Goal: Transaction & Acquisition: Purchase product/service

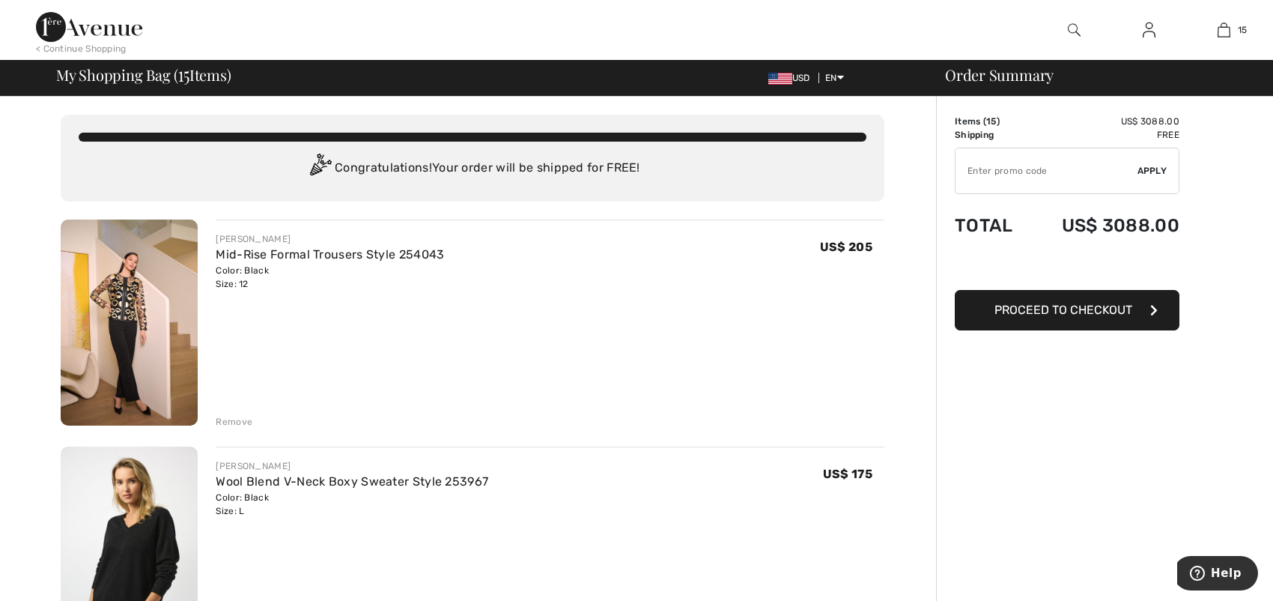
click at [237, 423] on div "Remove" at bounding box center [234, 421] width 37 height 13
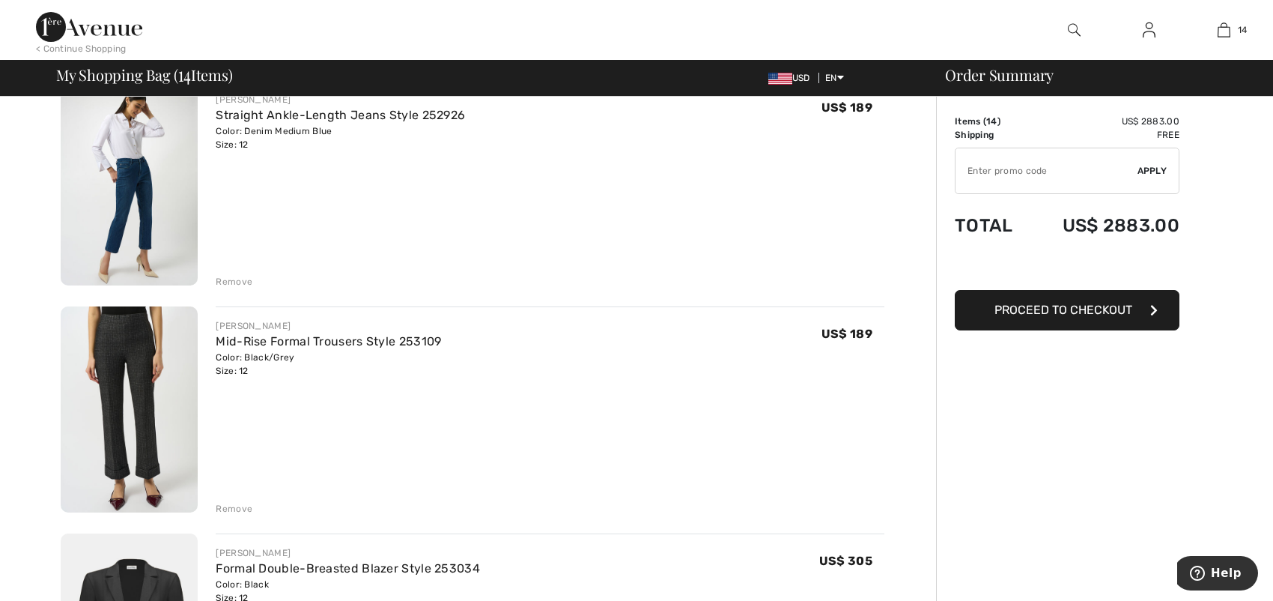
scroll to position [374, 0]
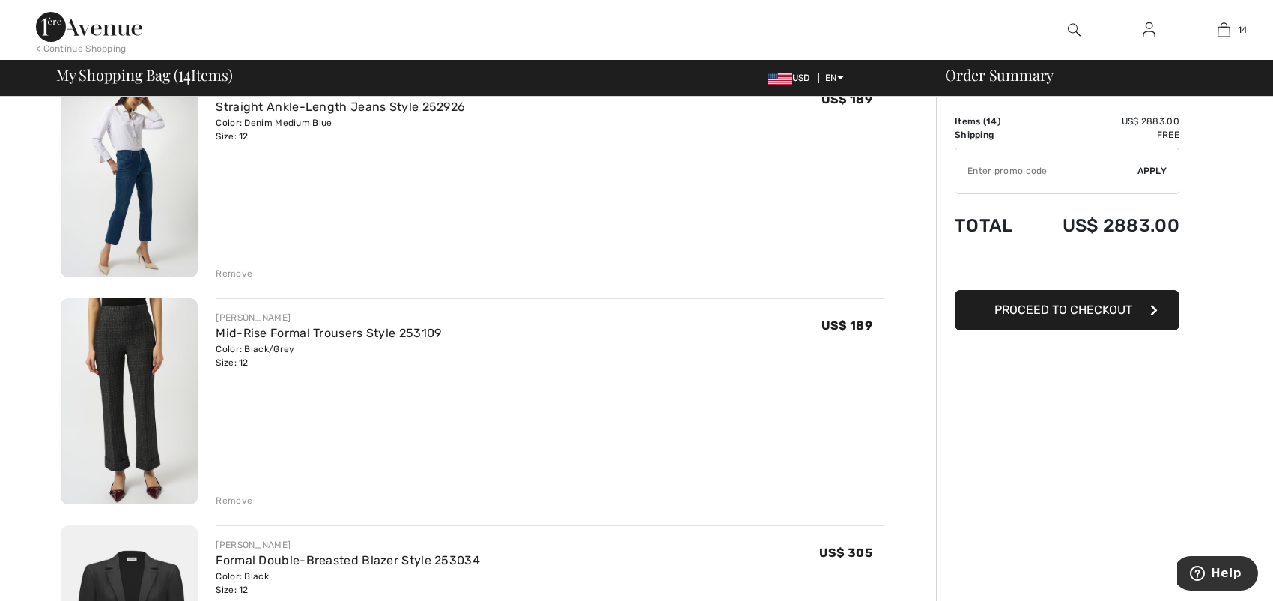
click at [225, 501] on div "Remove" at bounding box center [234, 499] width 37 height 13
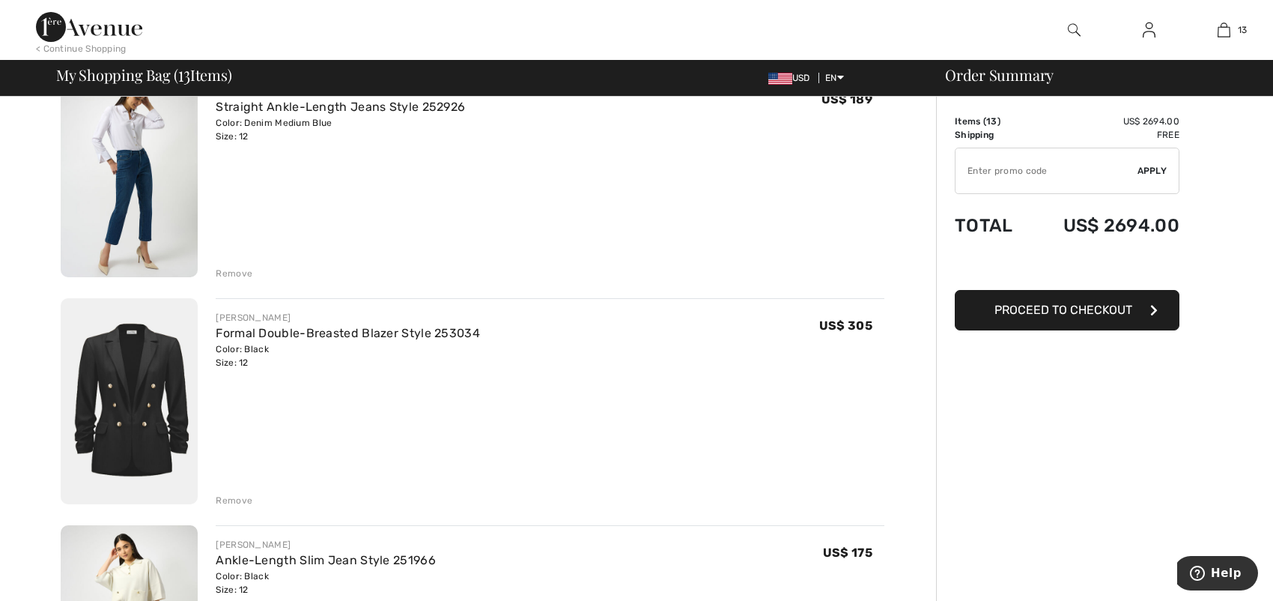
click at [243, 499] on div "Remove" at bounding box center [234, 499] width 37 height 13
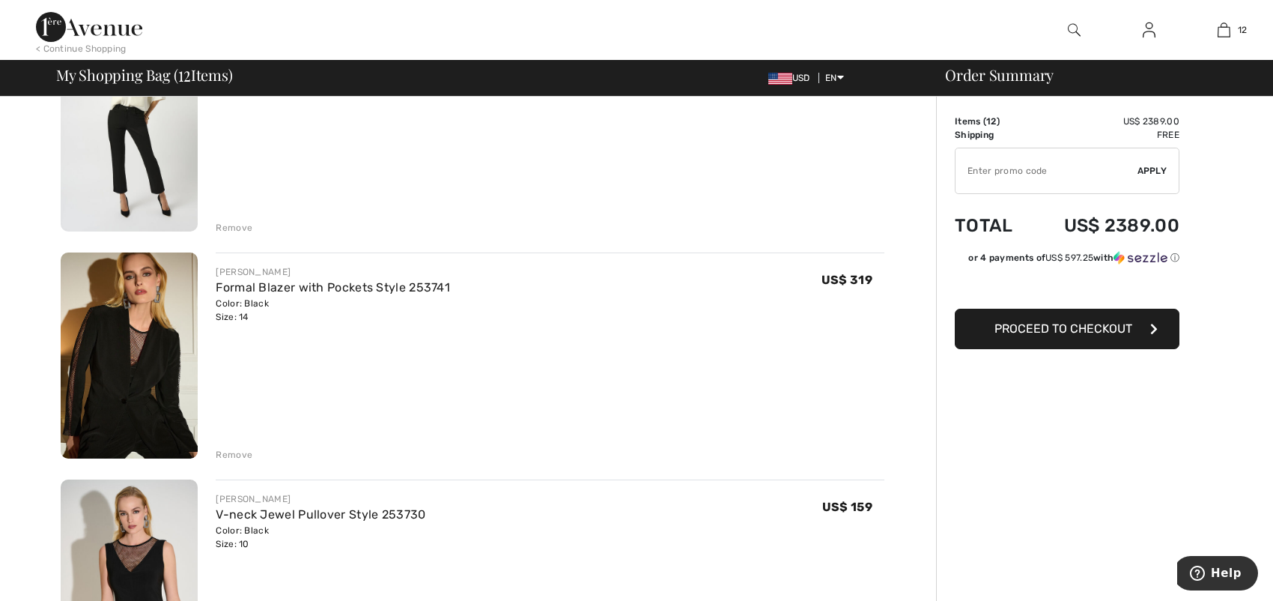
scroll to position [674, 0]
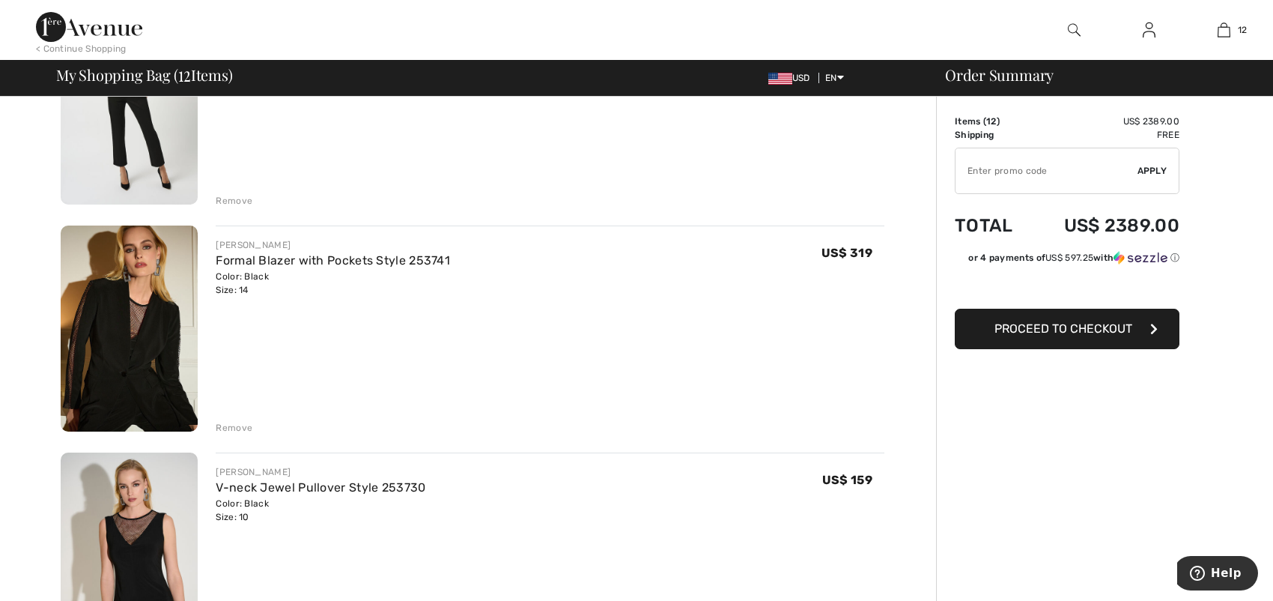
click at [235, 426] on div "Remove" at bounding box center [234, 427] width 37 height 13
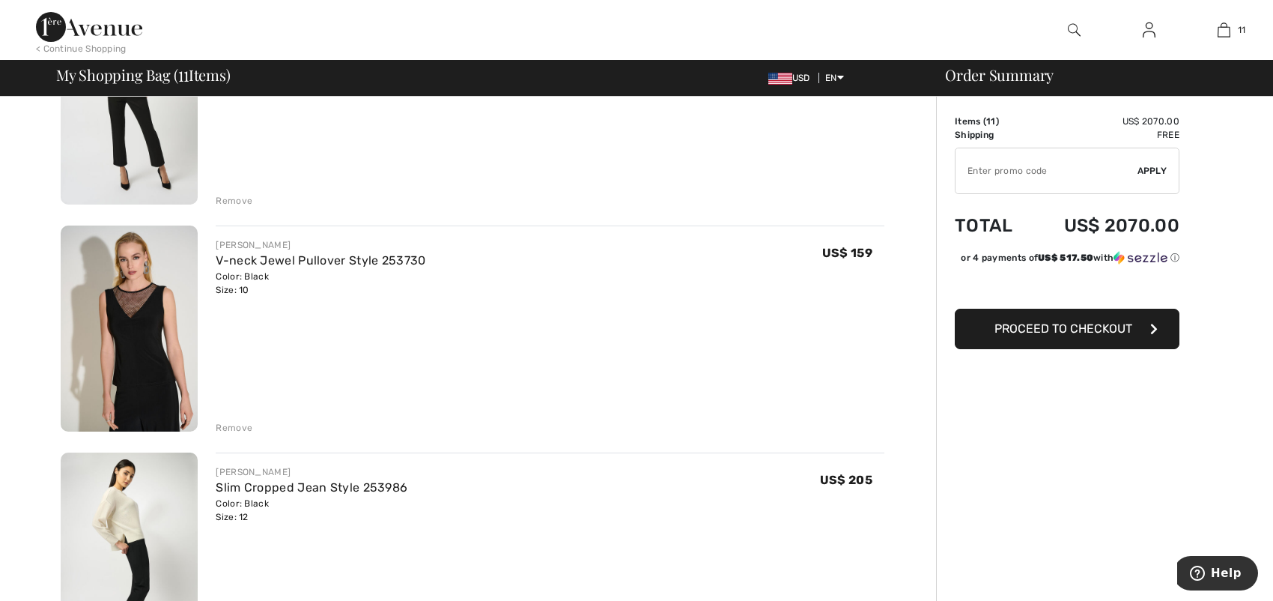
click at [230, 427] on div "Remove" at bounding box center [234, 427] width 37 height 13
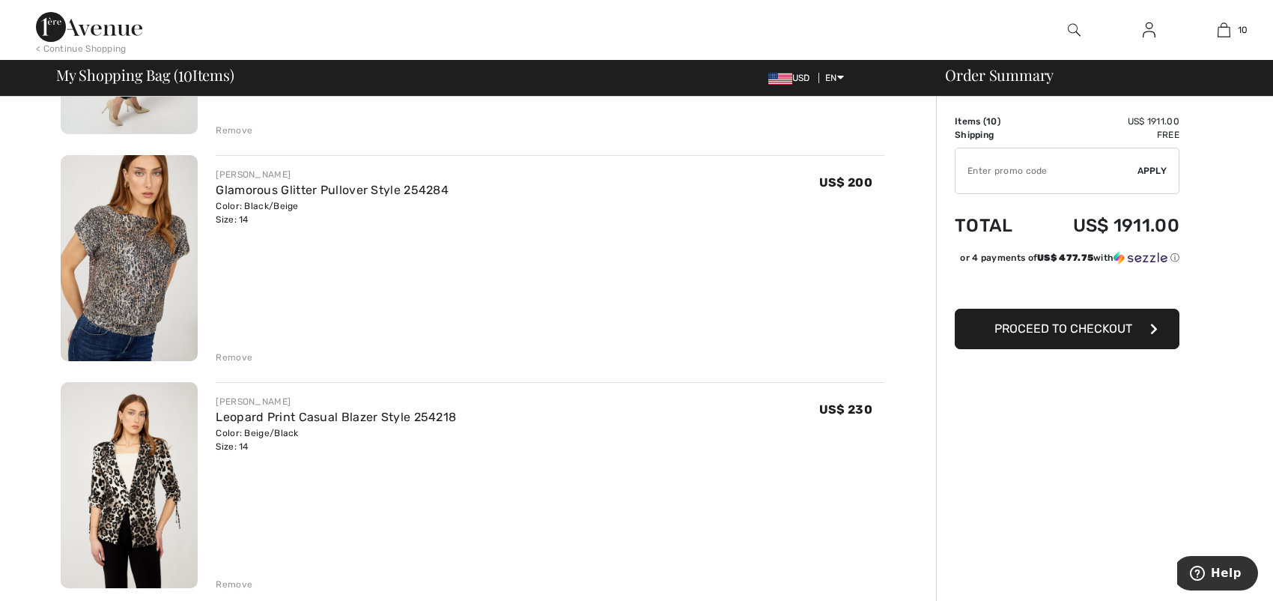
scroll to position [1123, 0]
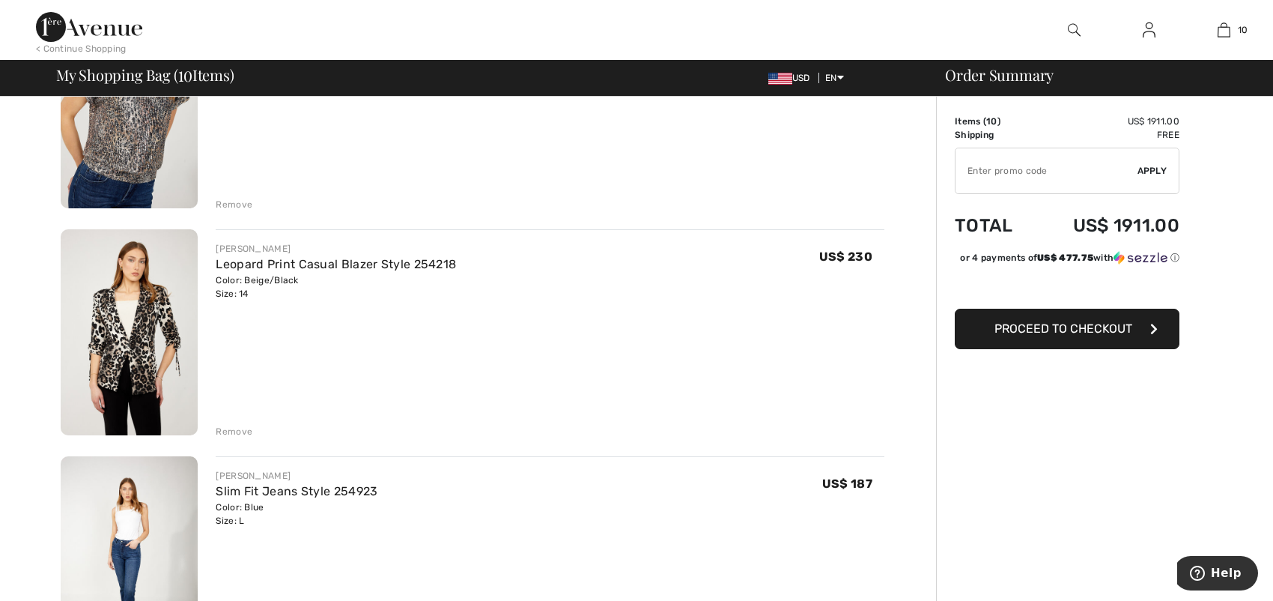
click at [240, 427] on div "Remove" at bounding box center [234, 431] width 37 height 13
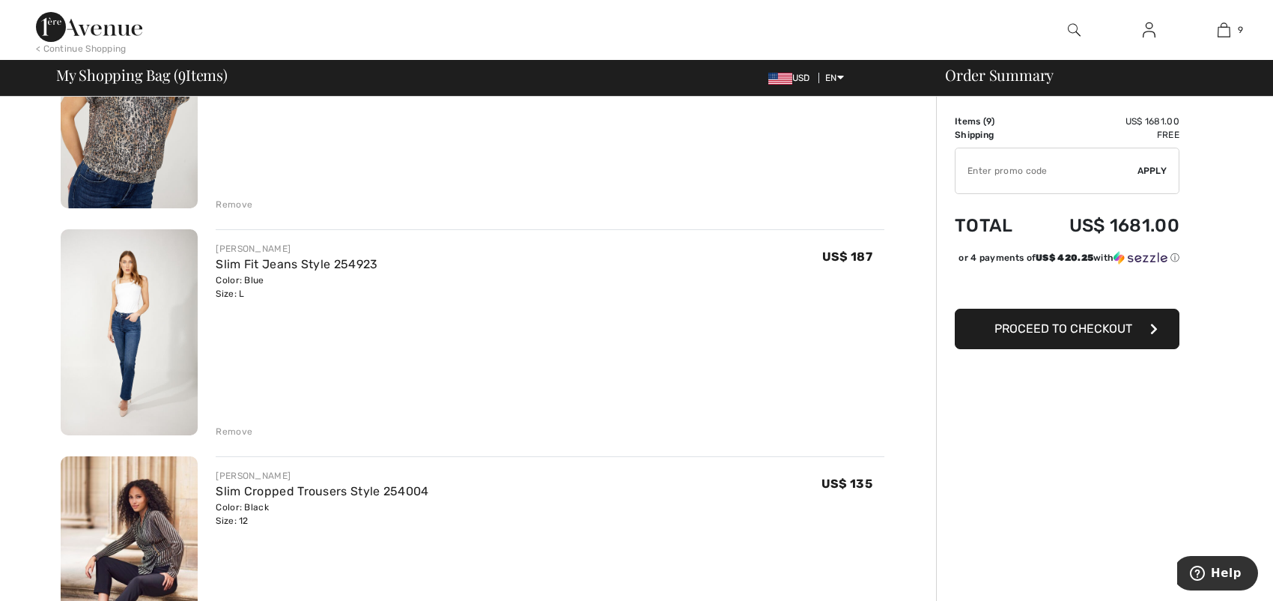
click at [243, 431] on div "Remove" at bounding box center [234, 431] width 37 height 13
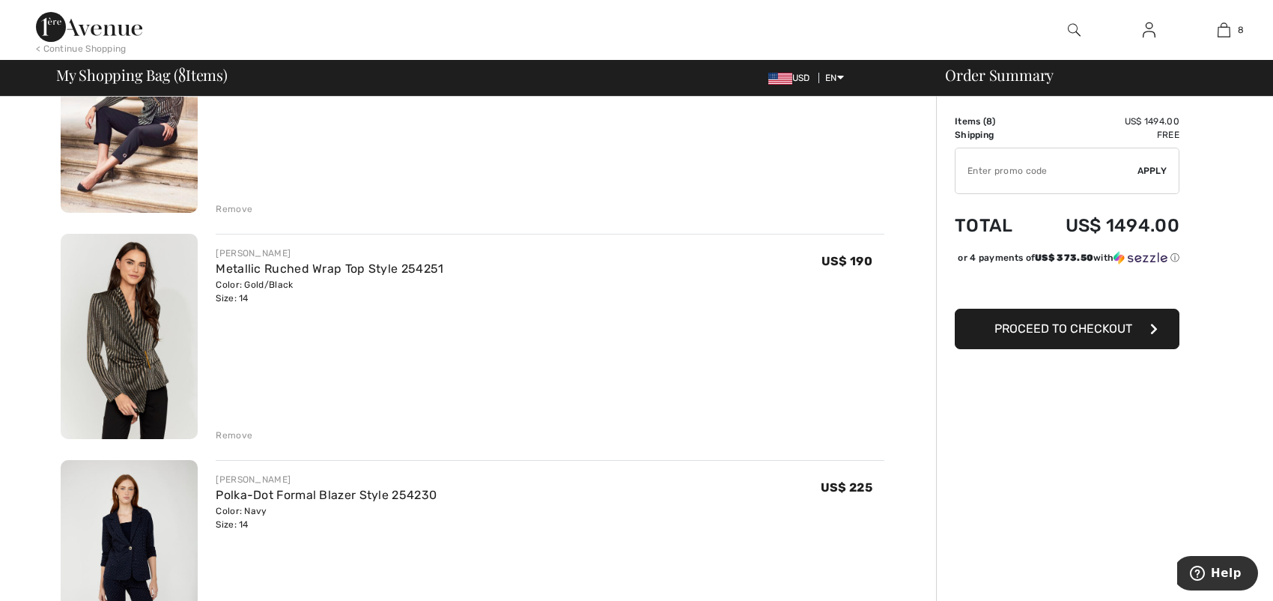
scroll to position [1348, 0]
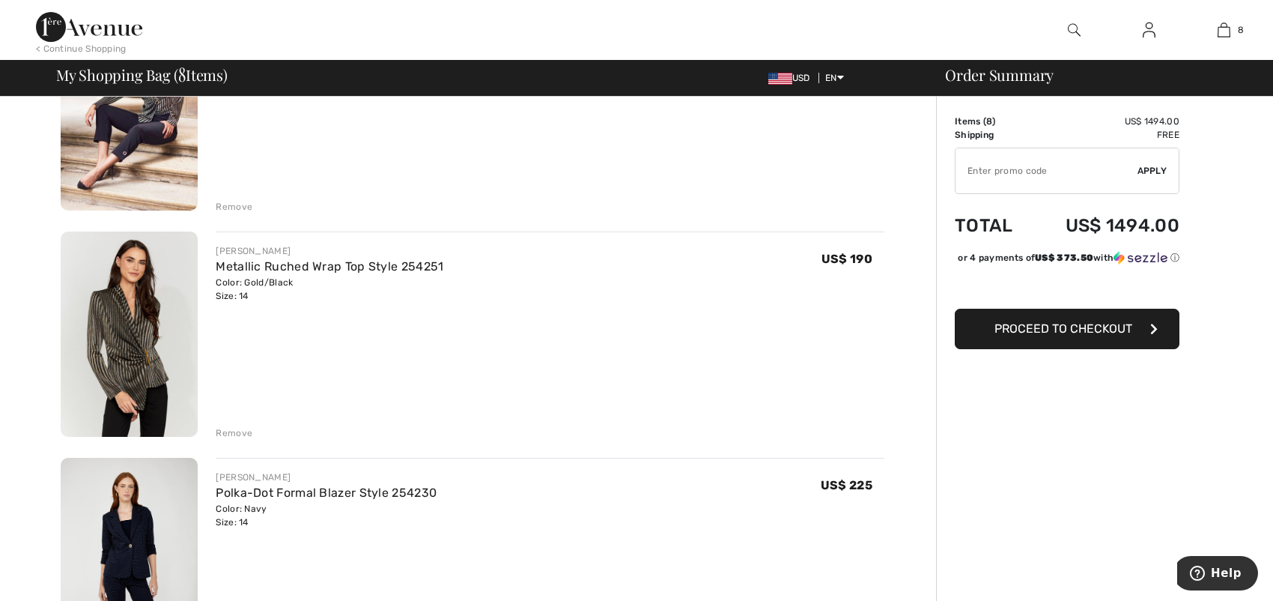
click at [227, 200] on div "Remove" at bounding box center [234, 206] width 37 height 13
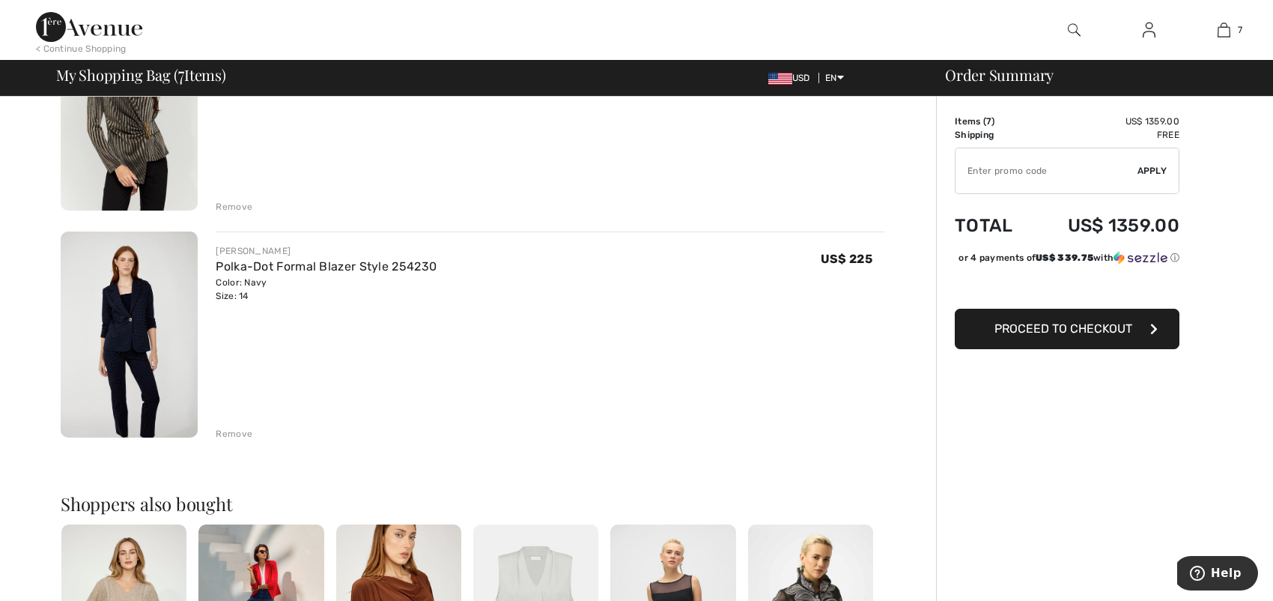
scroll to position [1328, 0]
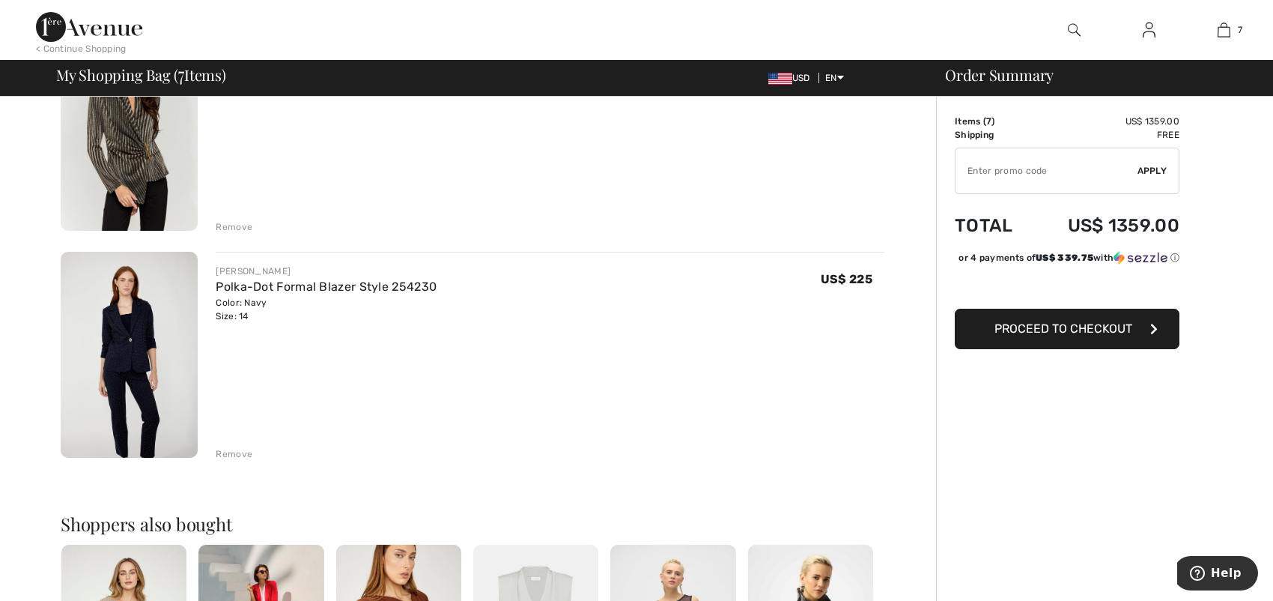
click at [235, 228] on div "Remove" at bounding box center [234, 226] width 37 height 13
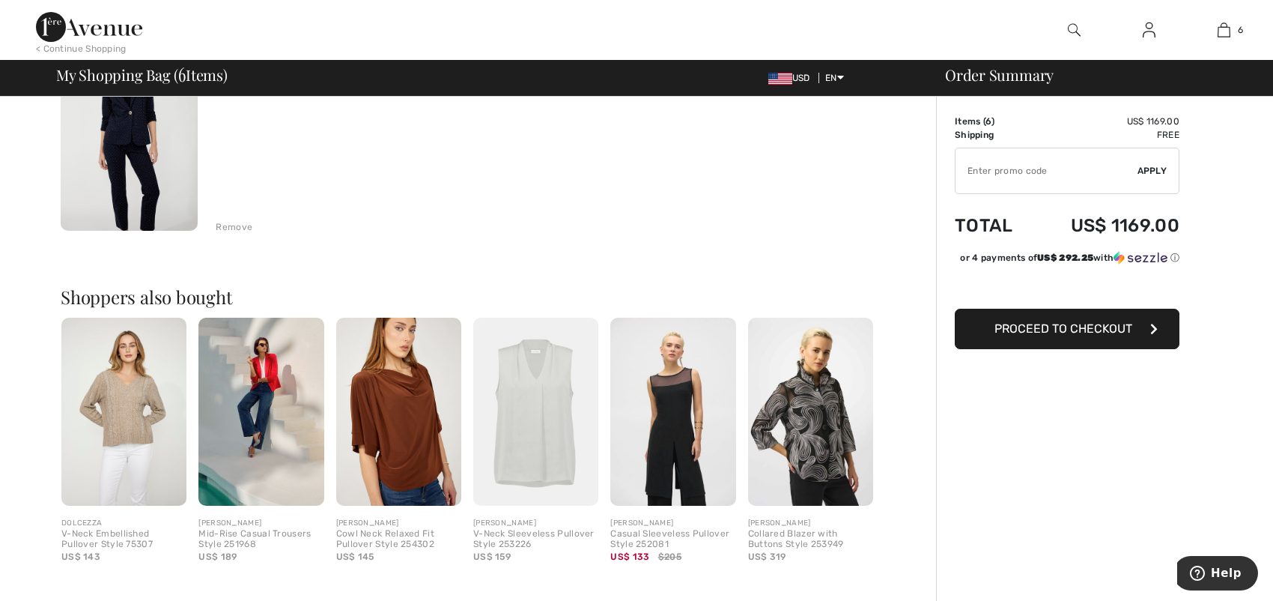
scroll to position [1310, 0]
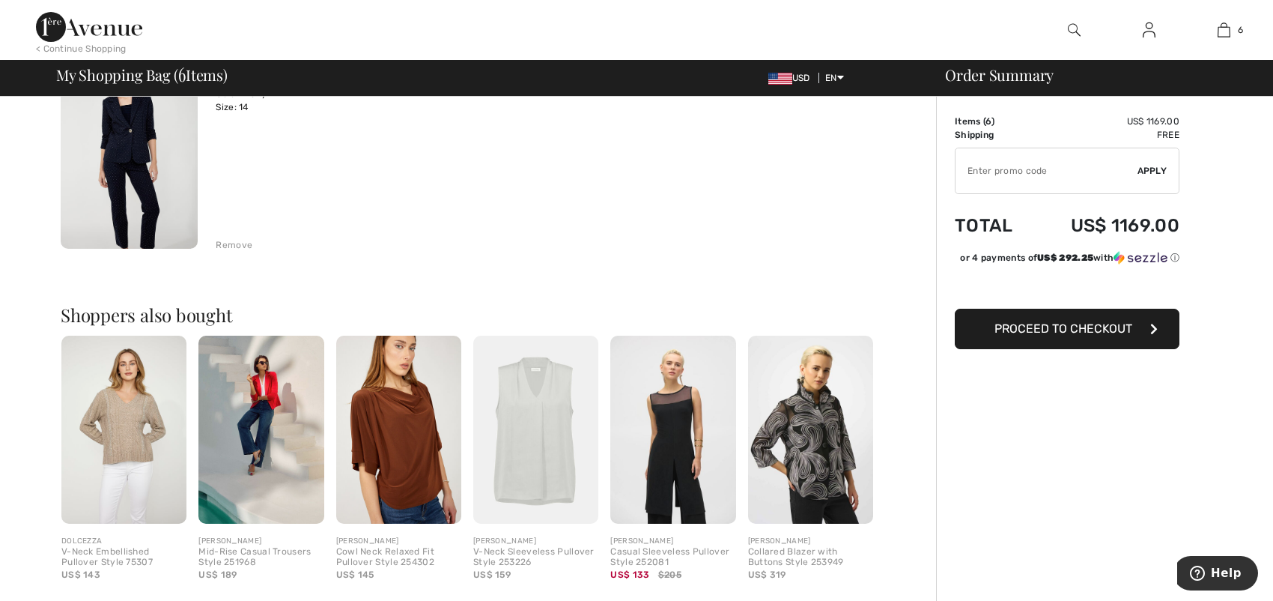
click at [245, 246] on div "Remove" at bounding box center [234, 244] width 37 height 13
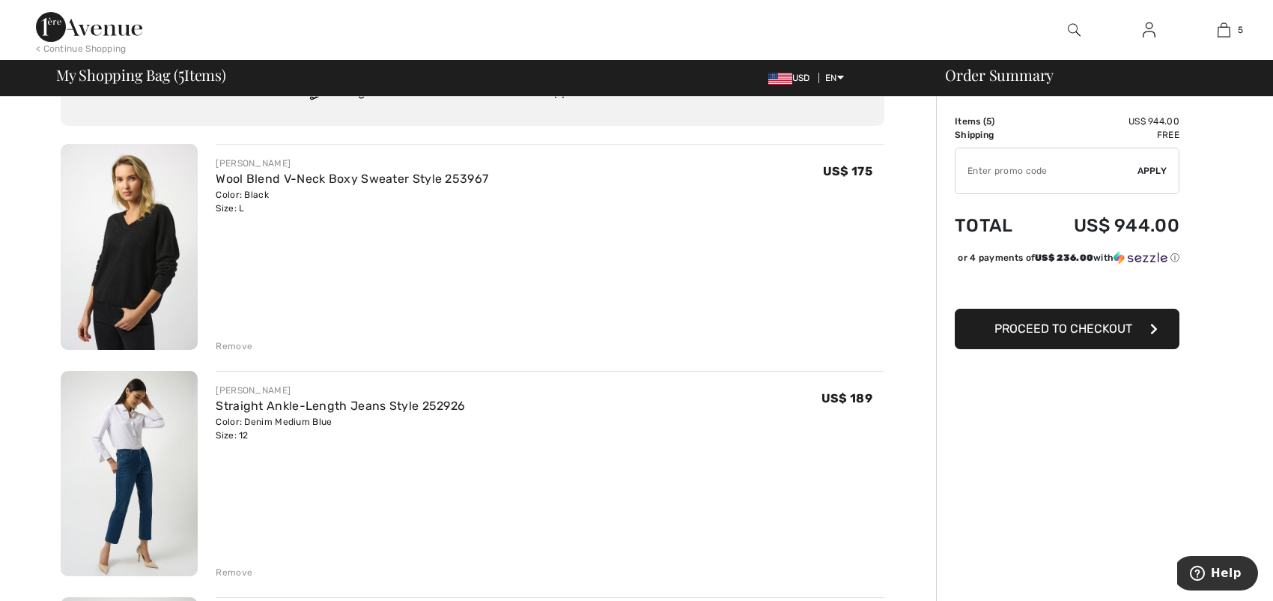
scroll to position [0, 0]
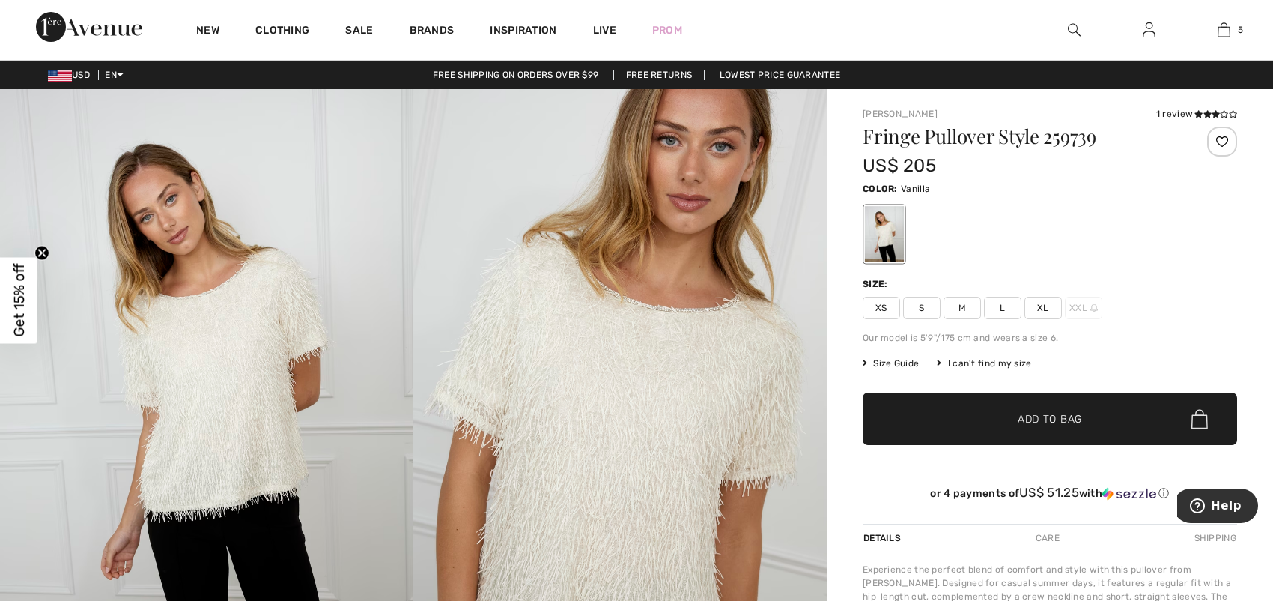
click at [904, 365] on span "Size Guide" at bounding box center [891, 362] width 56 height 13
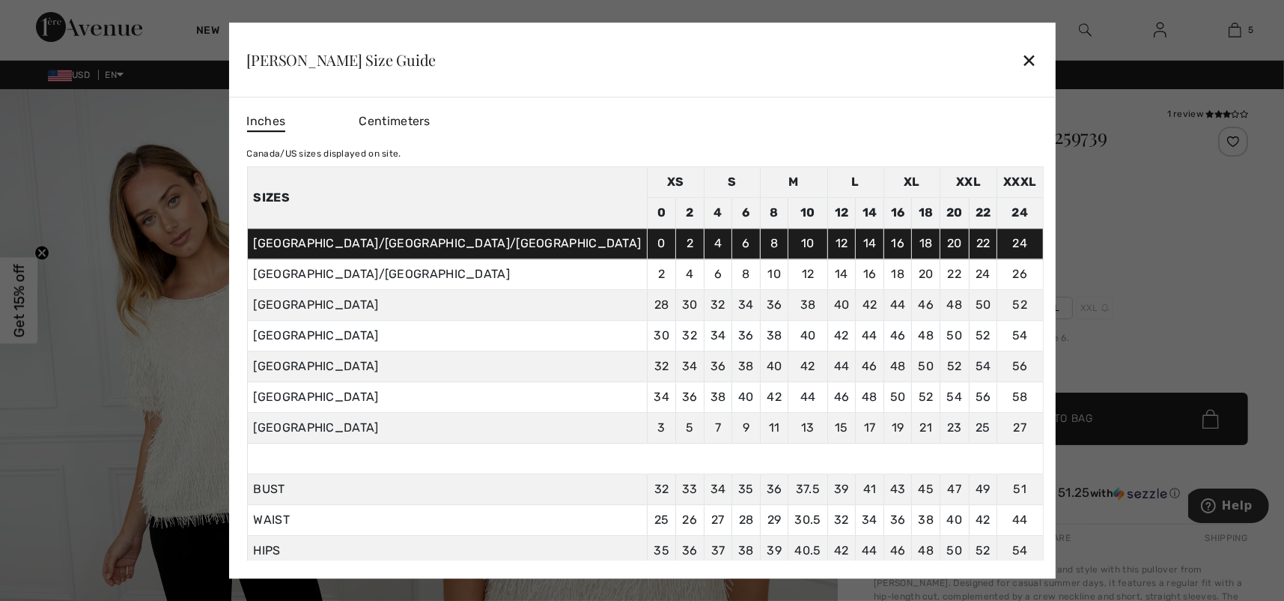
click at [1021, 58] on div "✕" at bounding box center [1029, 59] width 16 height 31
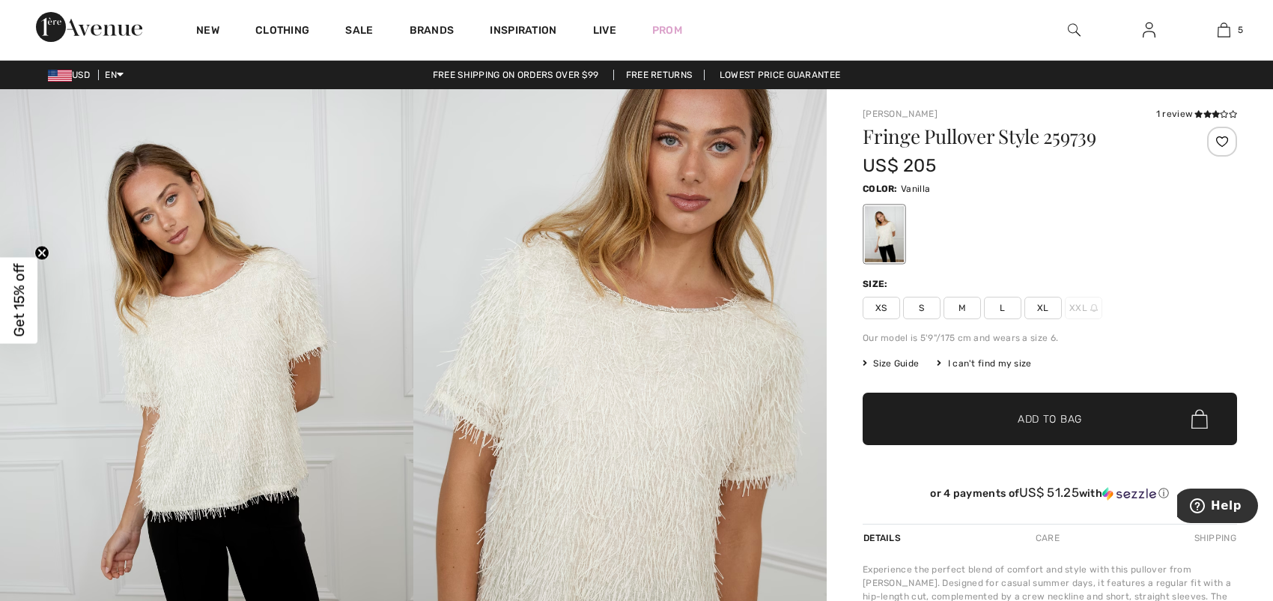
click at [998, 309] on span "L" at bounding box center [1002, 308] width 37 height 22
click at [1054, 425] on span "Add to Bag" at bounding box center [1050, 419] width 64 height 16
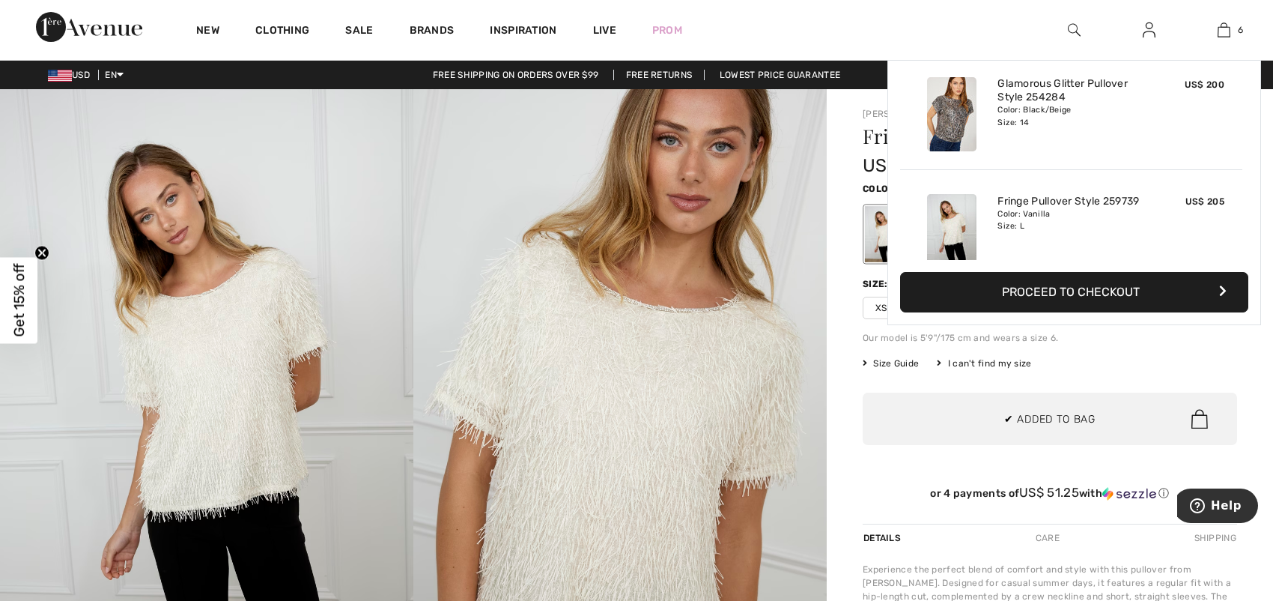
scroll to position [512, 0]
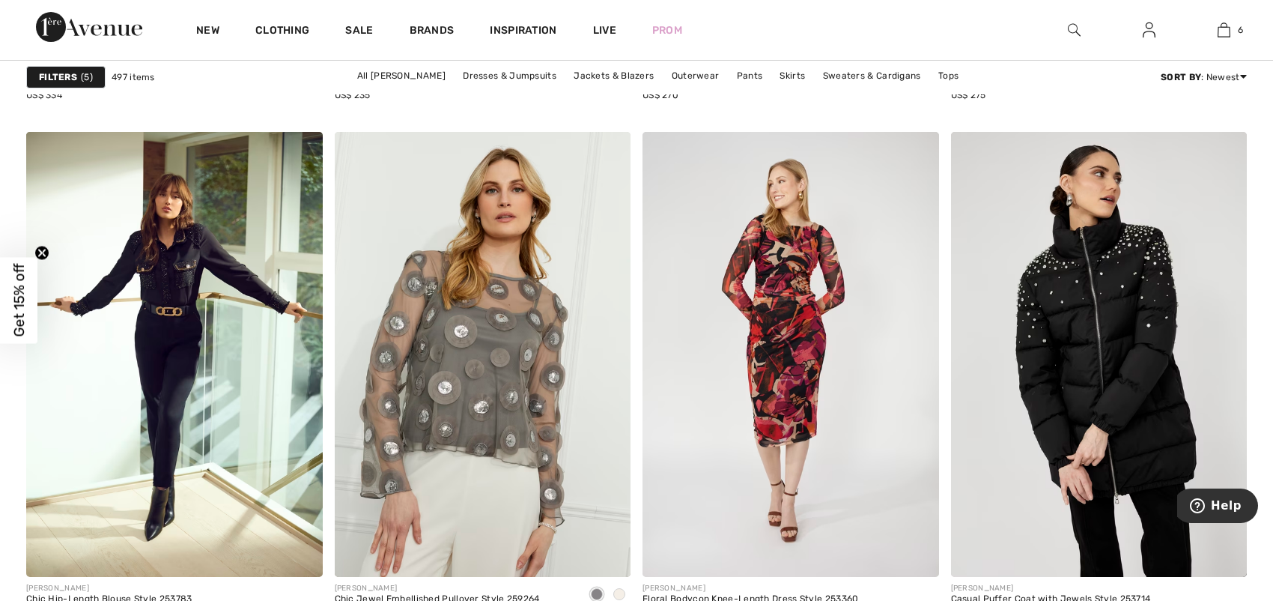
scroll to position [5691, 0]
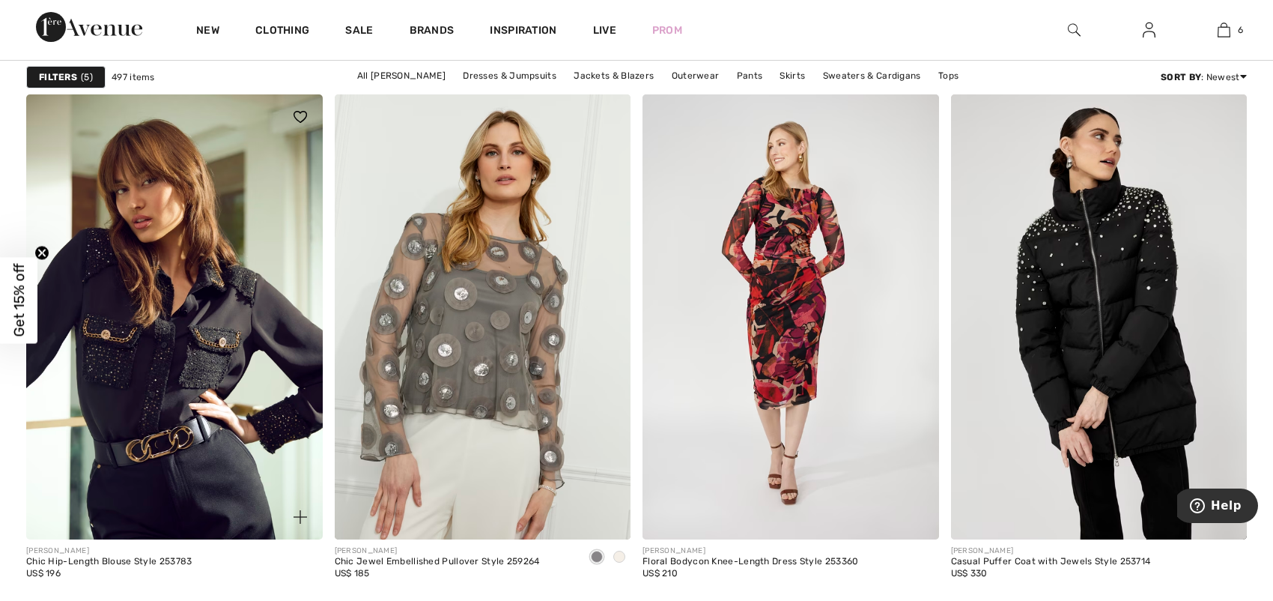
click at [171, 305] on img at bounding box center [174, 316] width 297 height 444
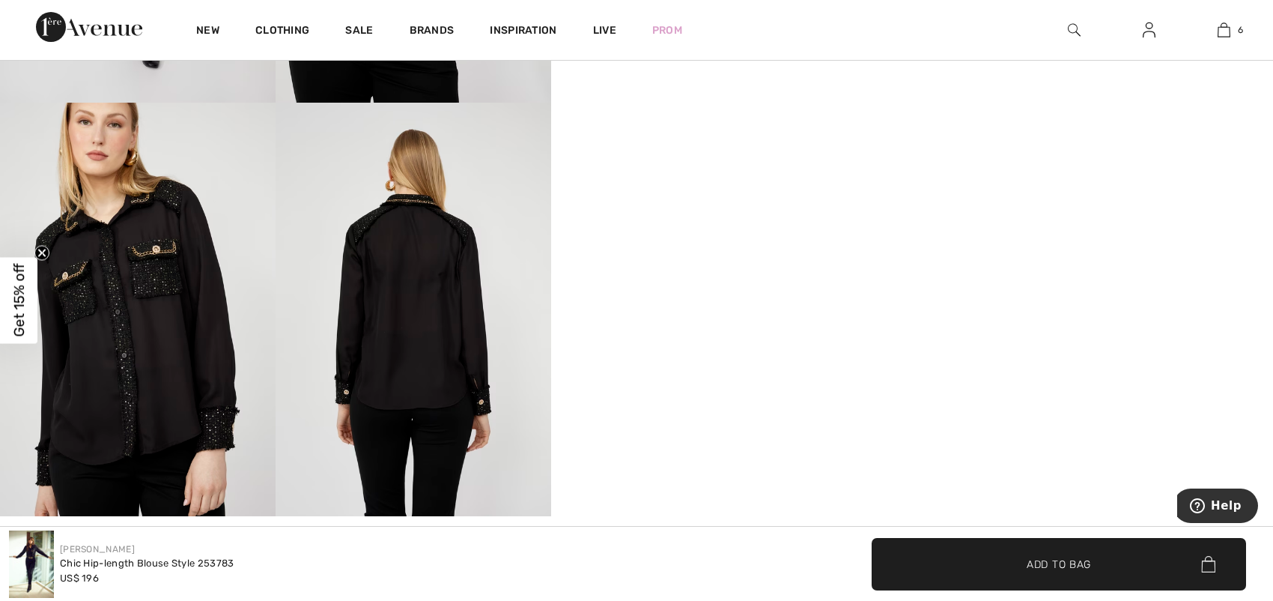
scroll to position [1123, 0]
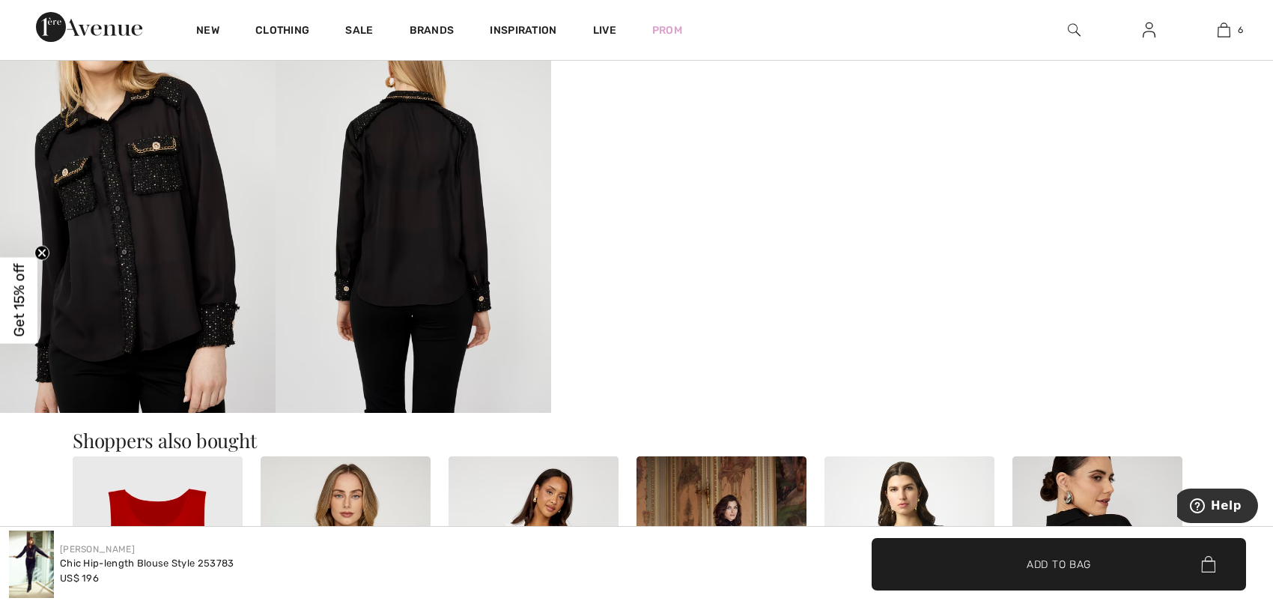
click at [88, 277] on img at bounding box center [138, 205] width 276 height 413
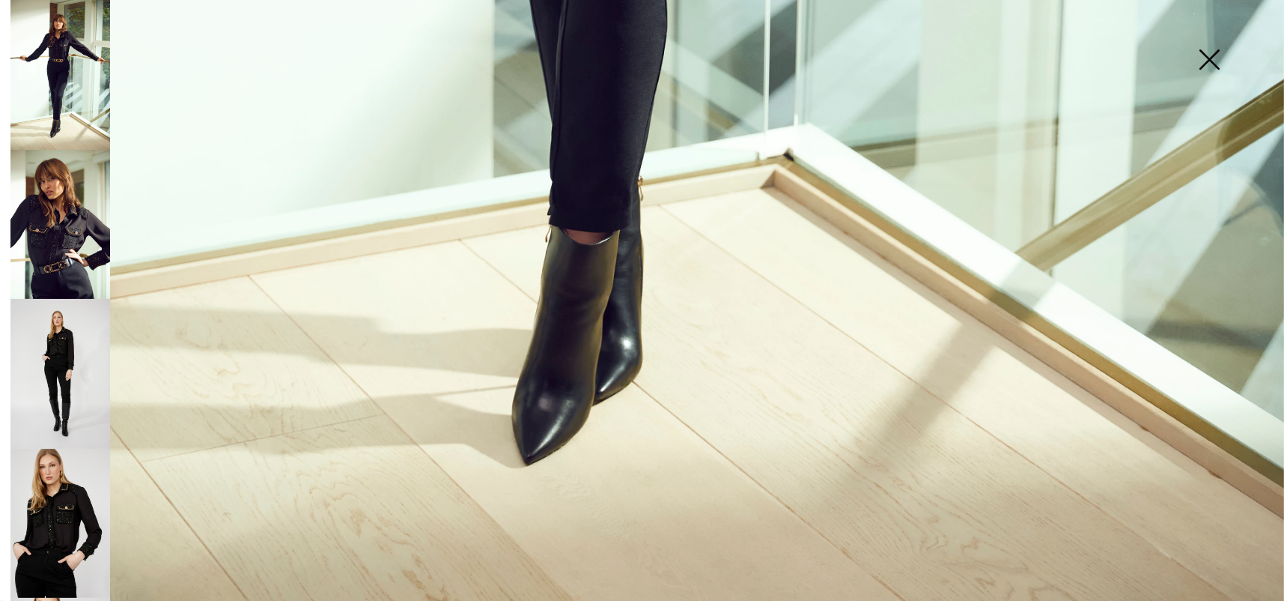
scroll to position [1309, 0]
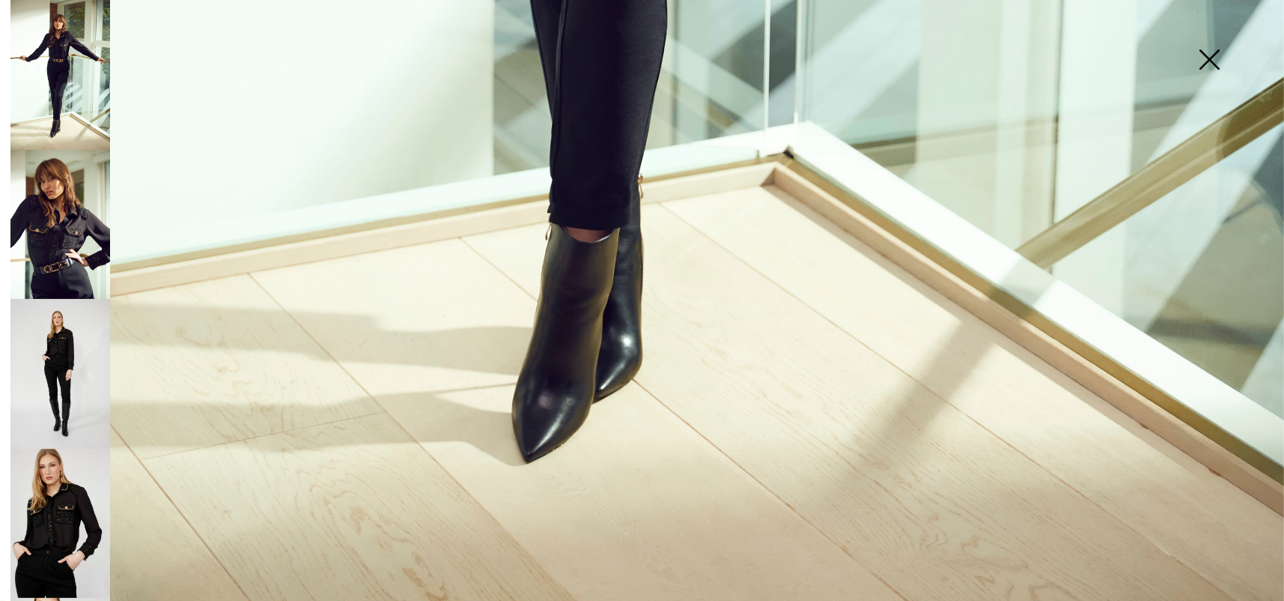
click at [60, 366] on img at bounding box center [60, 374] width 100 height 150
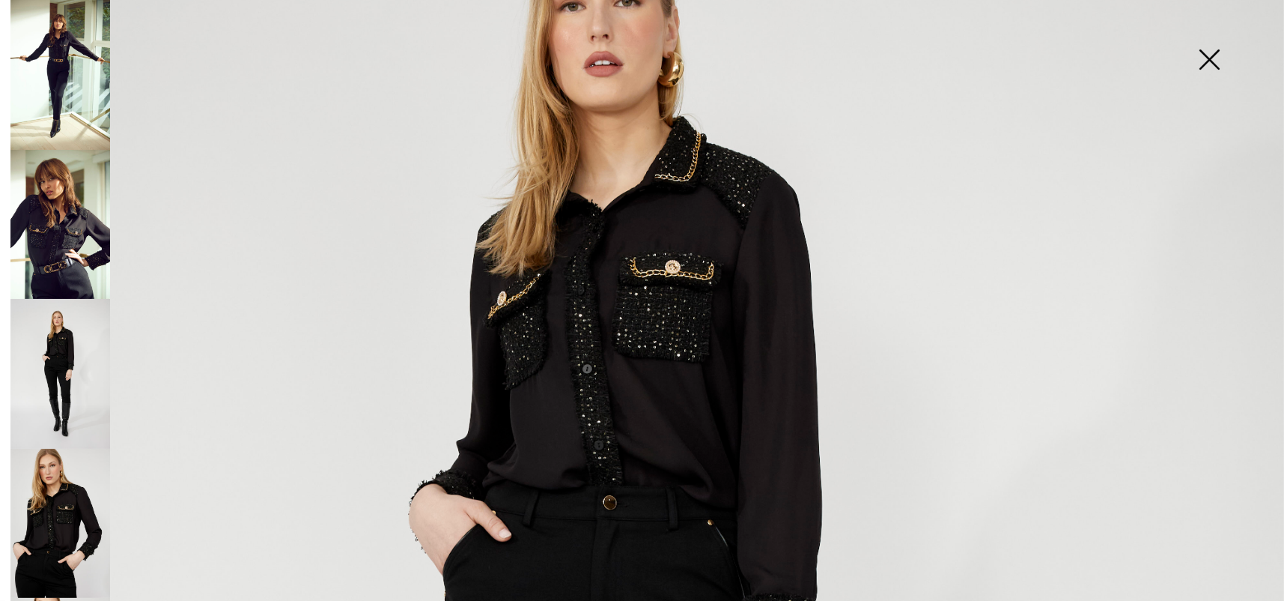
scroll to position [186, 0]
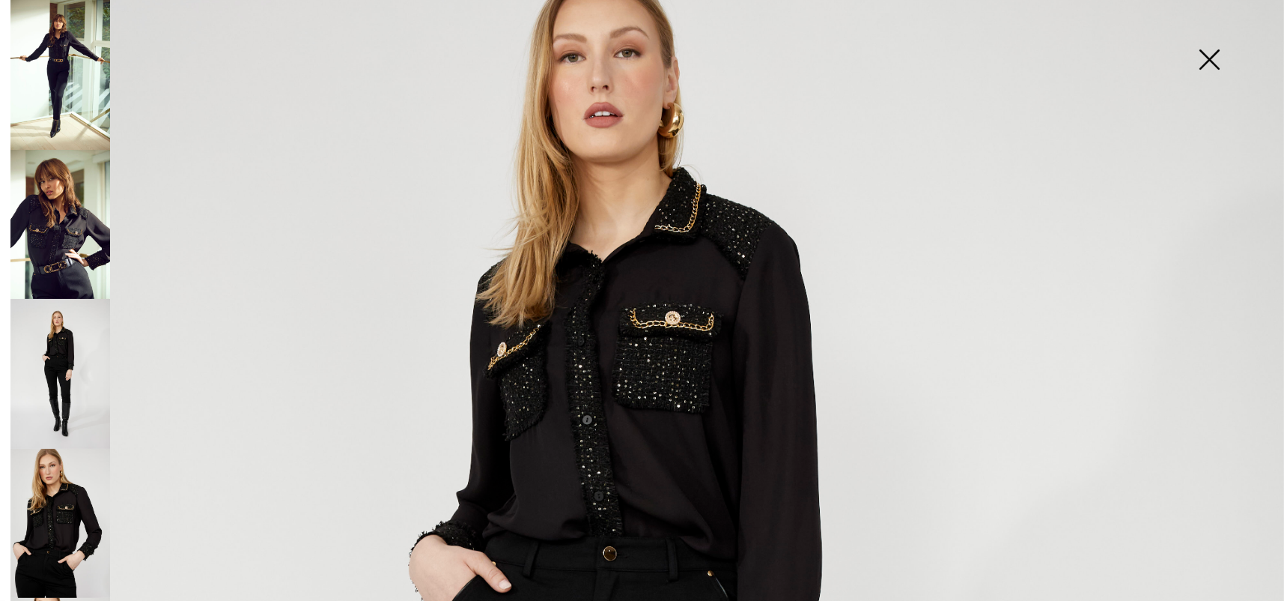
click at [62, 516] on img at bounding box center [60, 524] width 100 height 150
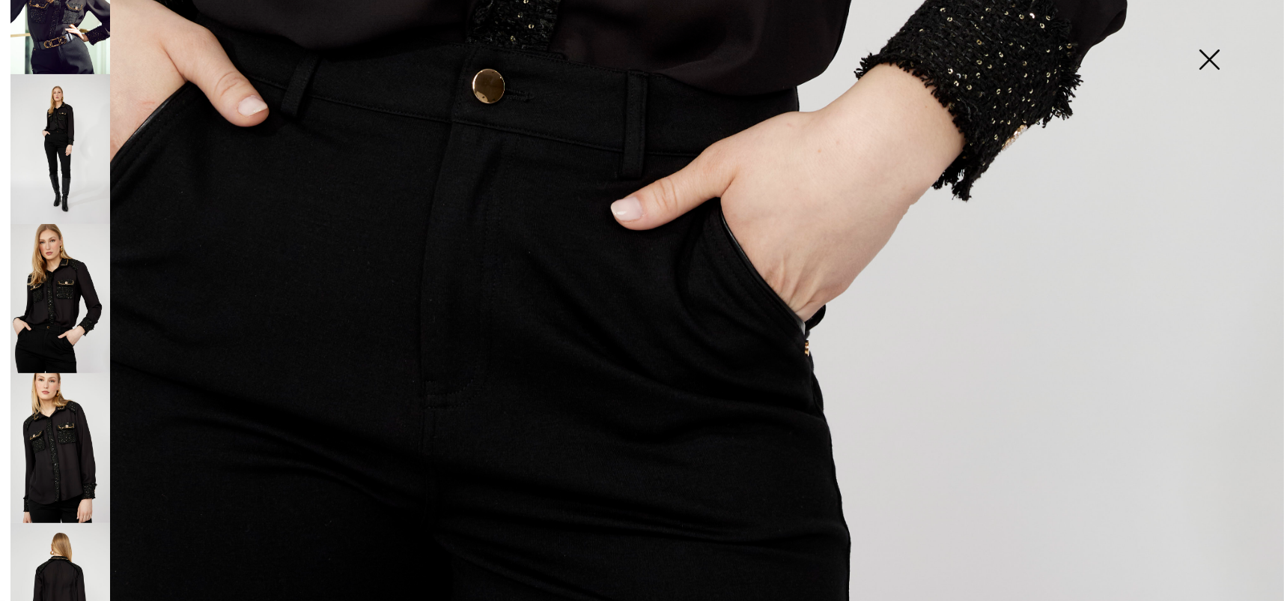
scroll to position [1309, 0]
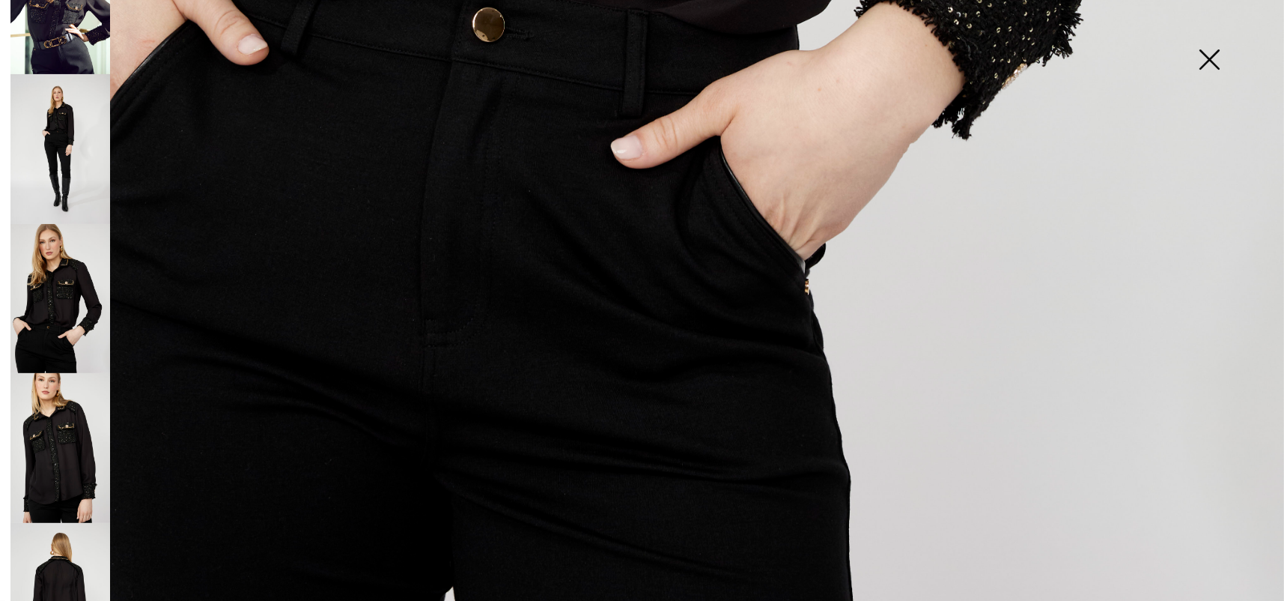
click at [43, 470] on img at bounding box center [60, 448] width 100 height 150
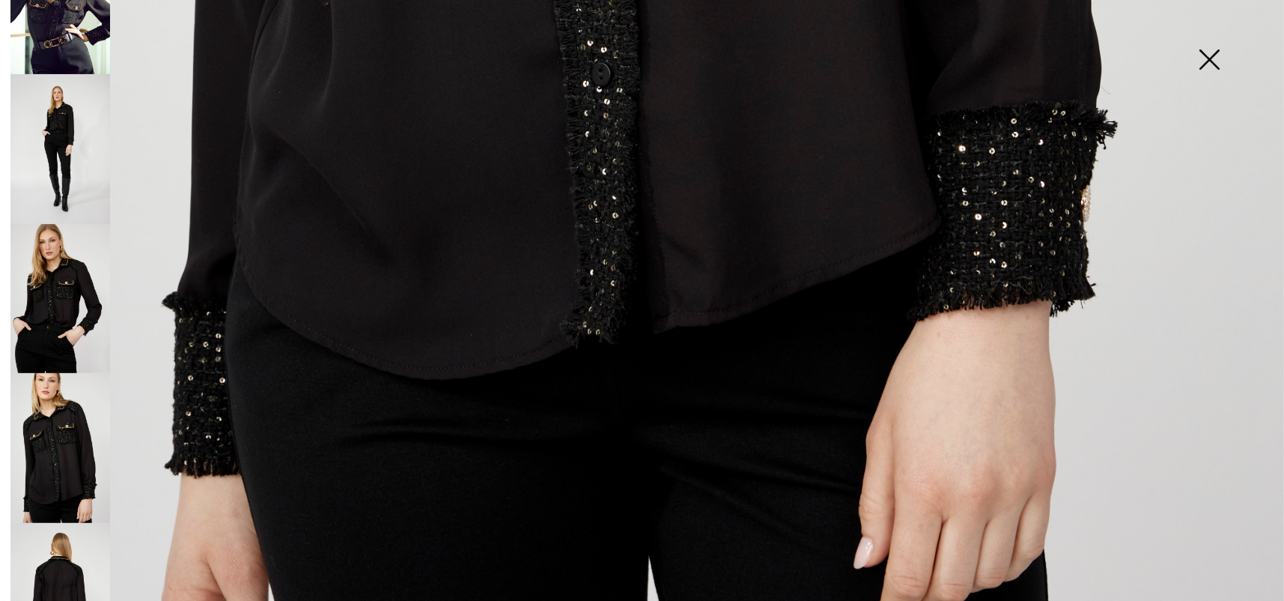
click at [1207, 61] on img at bounding box center [1209, 60] width 75 height 77
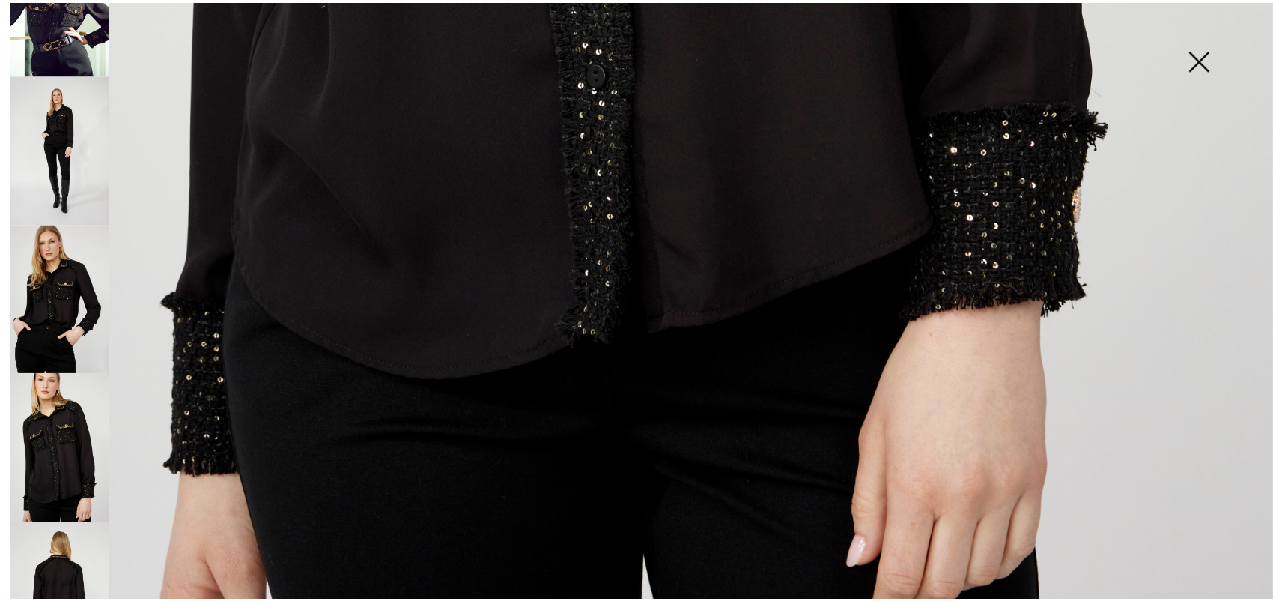
scroll to position [1292, 0]
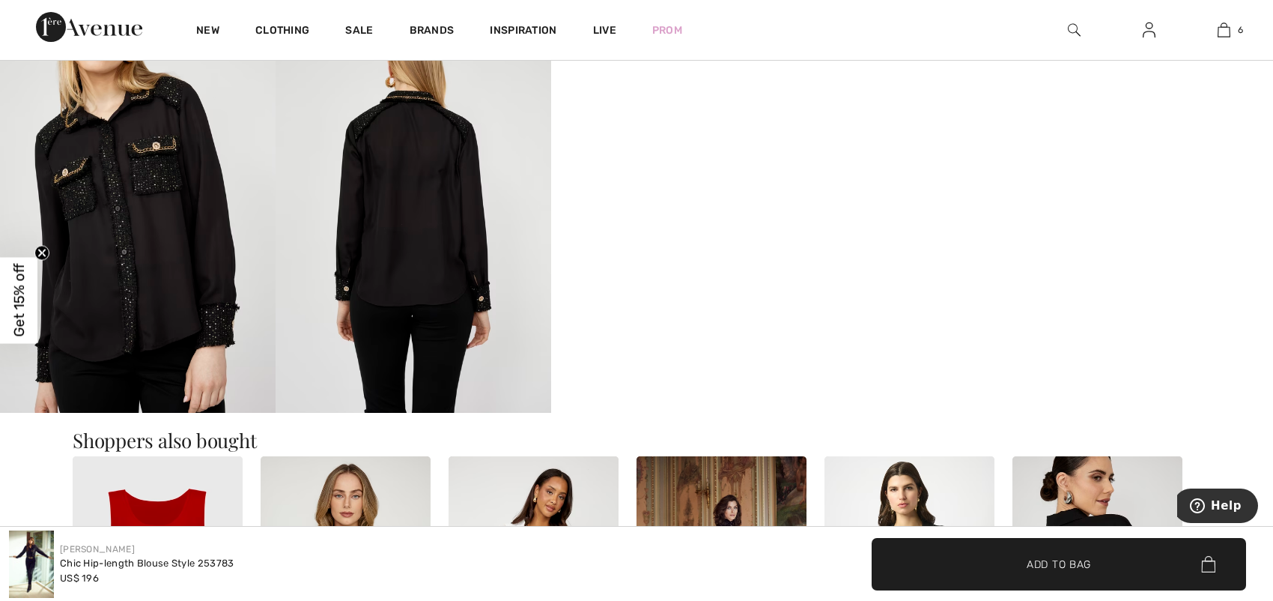
click at [470, 258] on img at bounding box center [414, 205] width 276 height 413
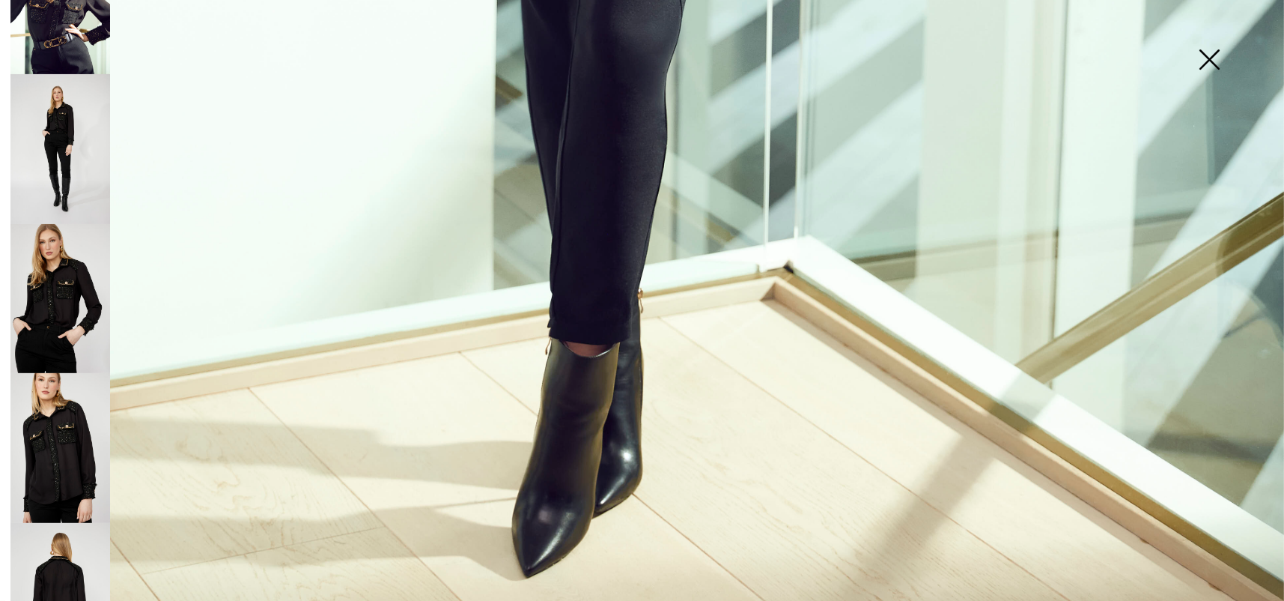
scroll to position [1067, 0]
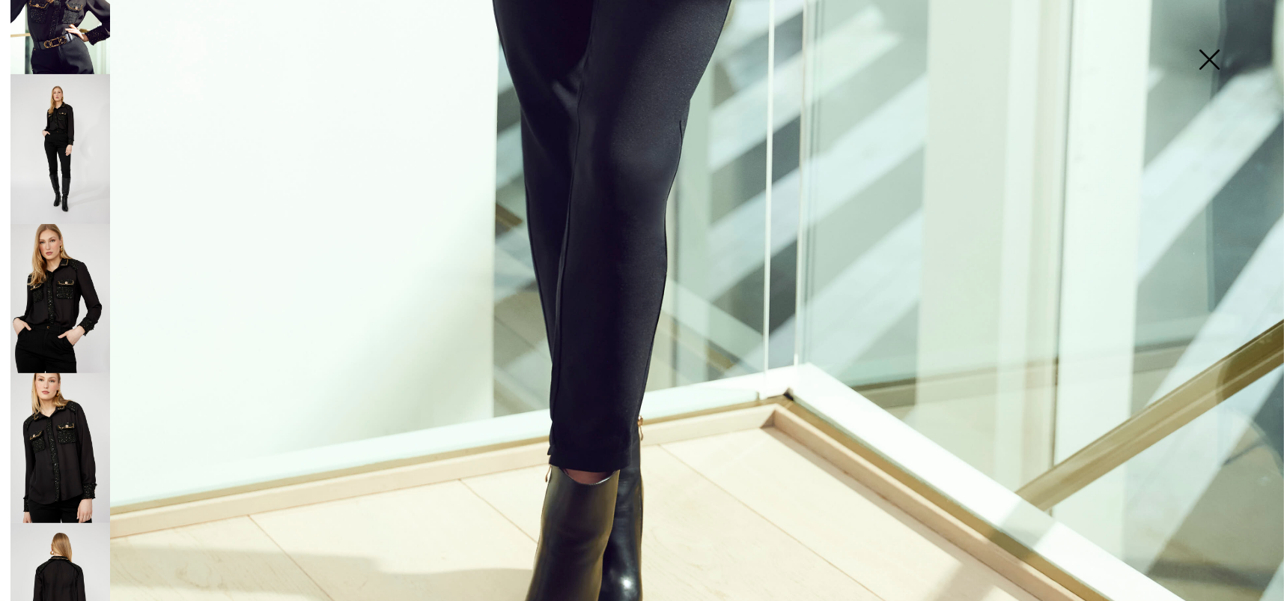
click at [54, 550] on img at bounding box center [60, 598] width 100 height 150
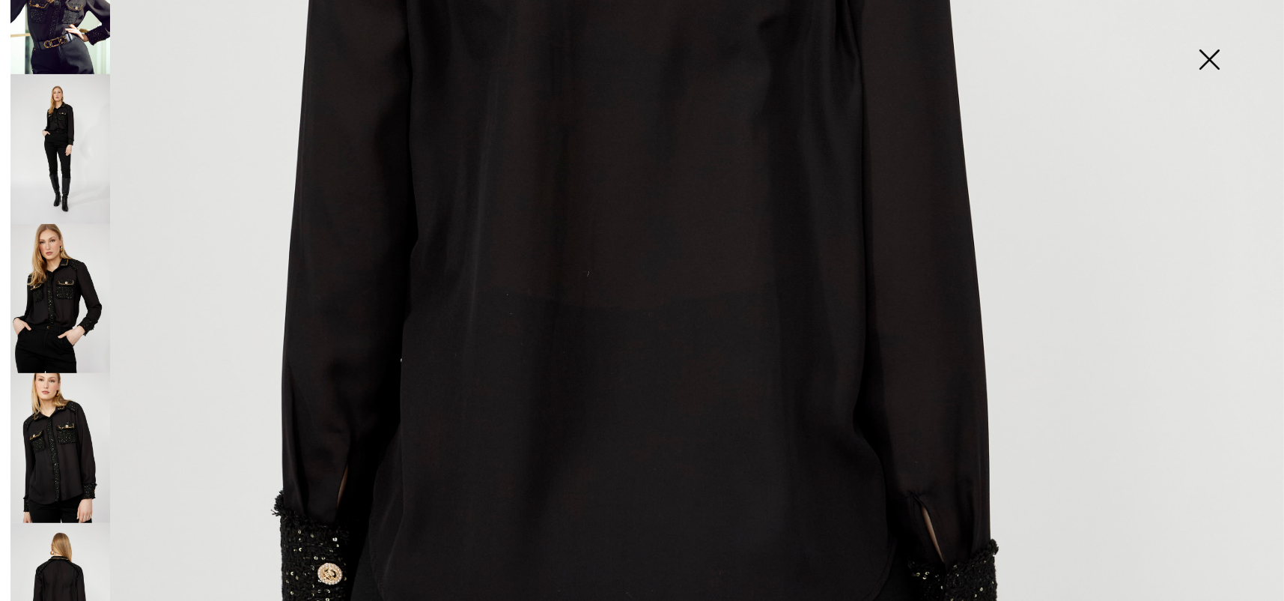
scroll to position [992, 0]
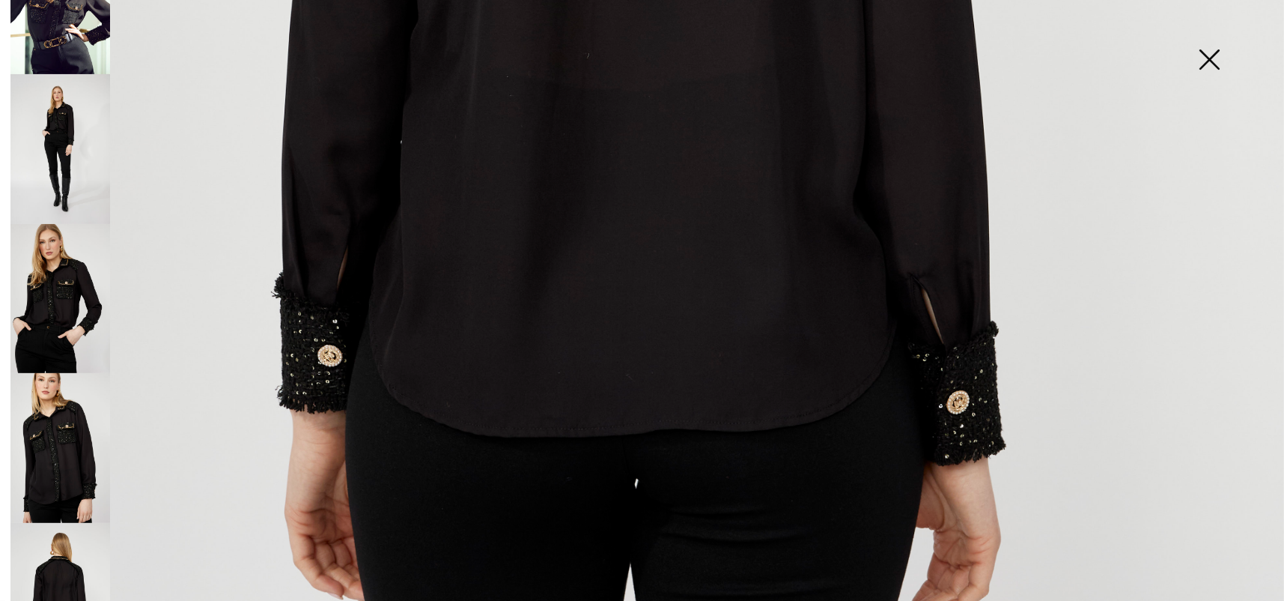
click at [1204, 57] on img at bounding box center [1209, 60] width 75 height 77
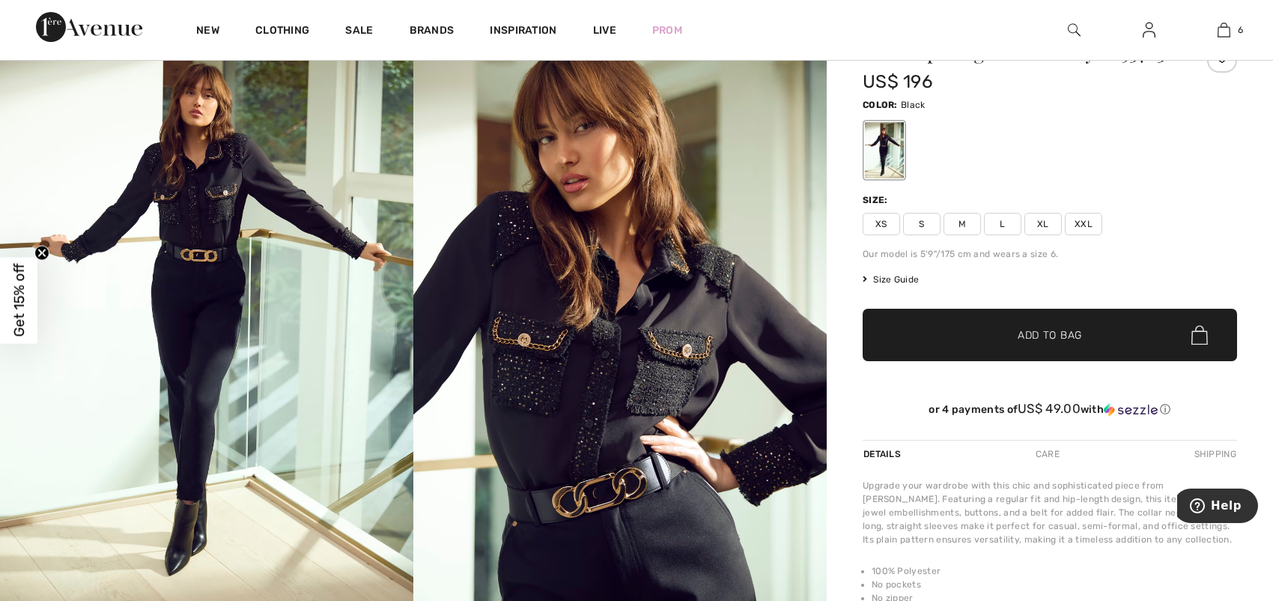
scroll to position [0, 0]
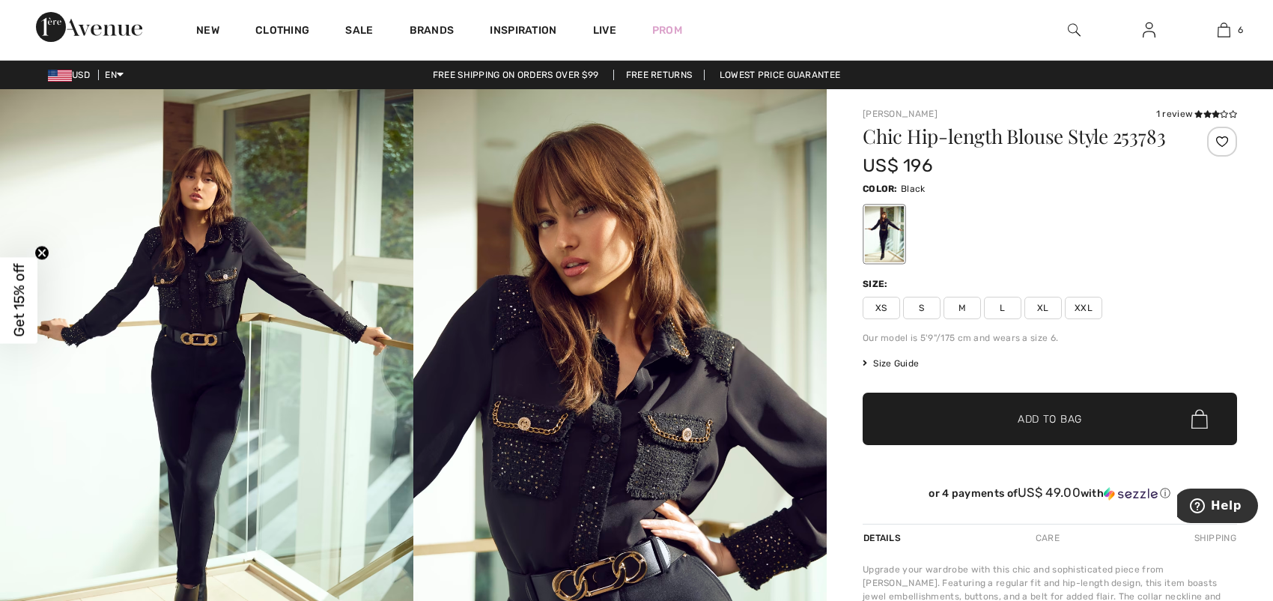
click at [1009, 312] on span "L" at bounding box center [1002, 308] width 37 height 22
click at [1045, 420] on span "Add to Bag" at bounding box center [1050, 419] width 64 height 16
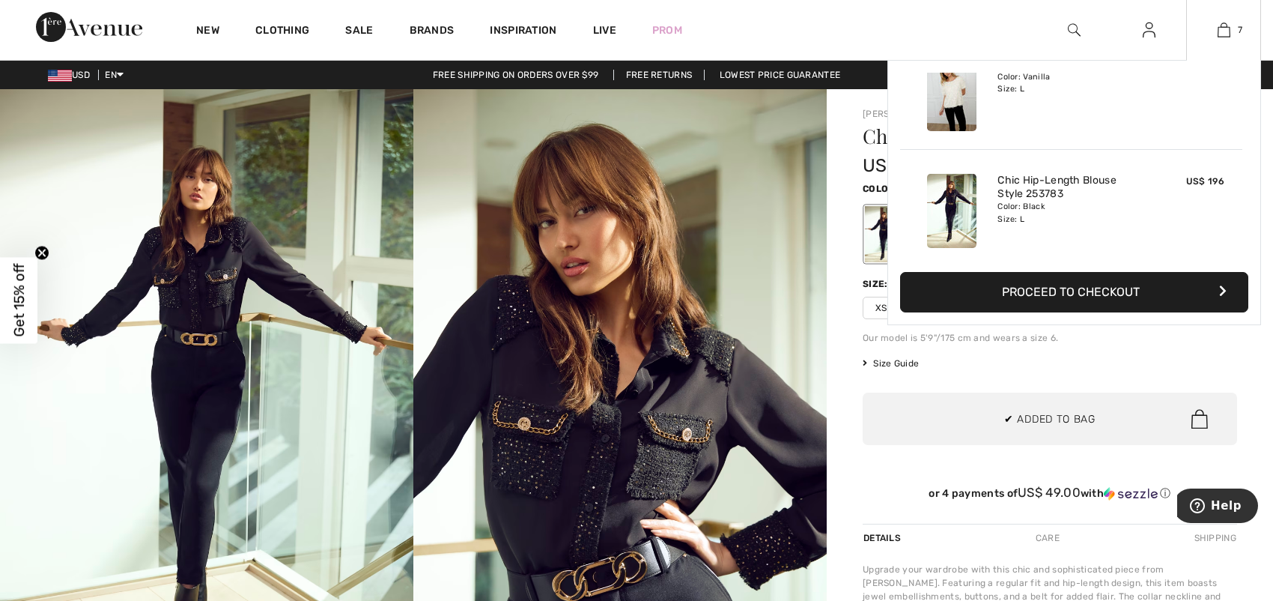
scroll to position [630, 0]
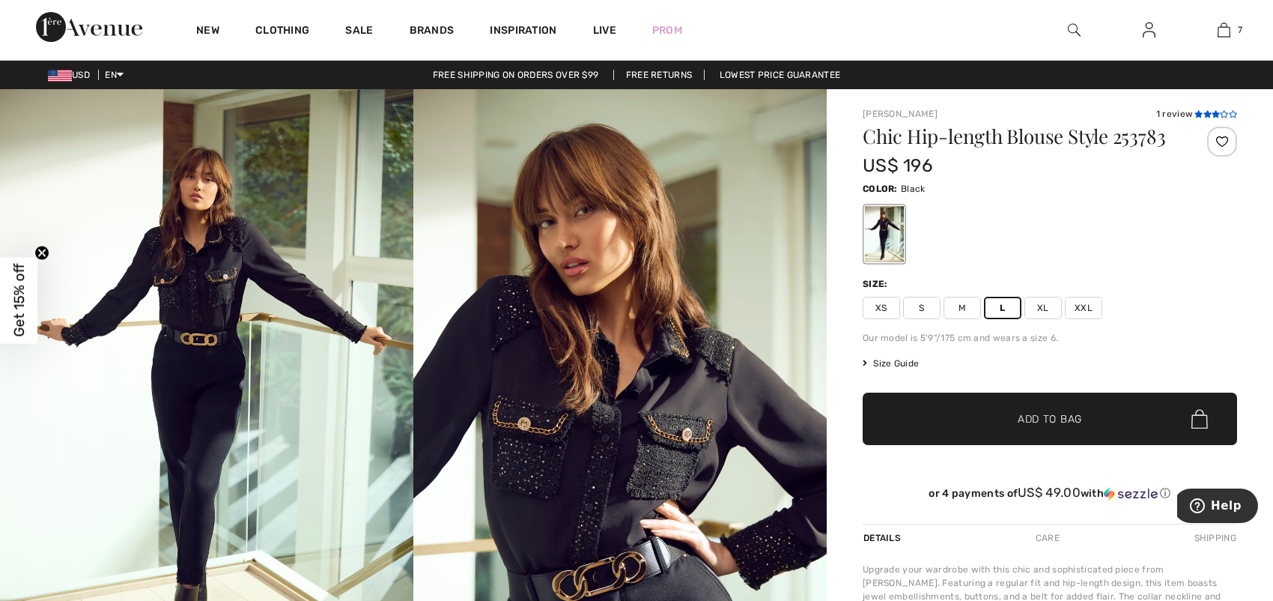
click at [1204, 118] on span at bounding box center [1215, 114] width 43 height 9
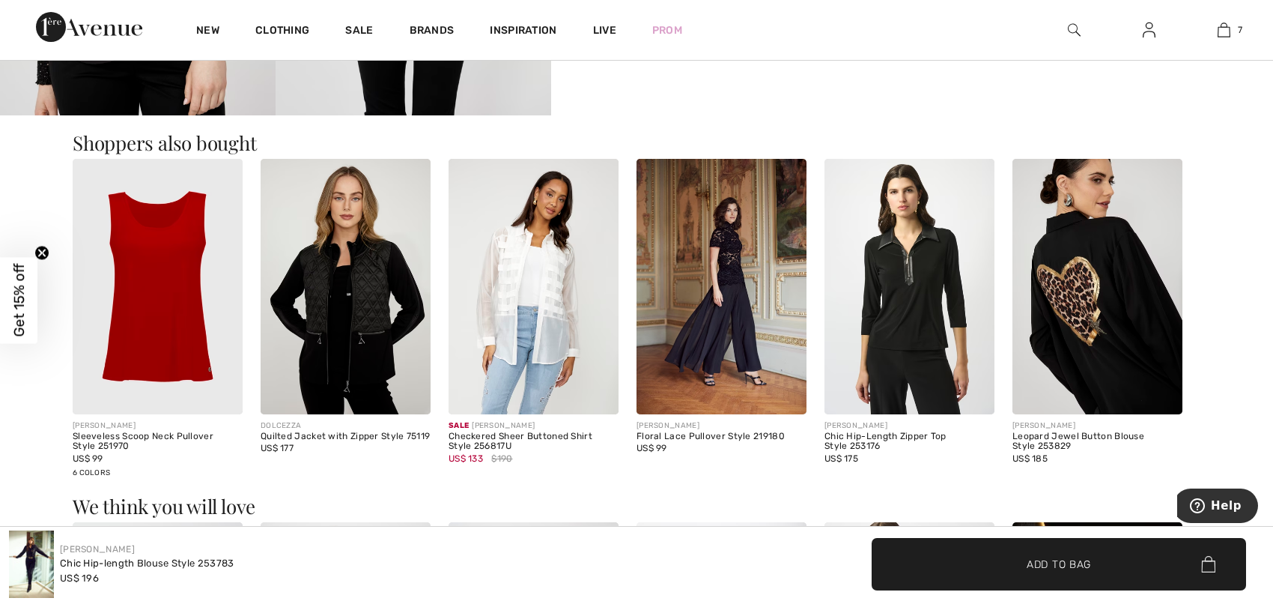
scroll to position [1059, 0]
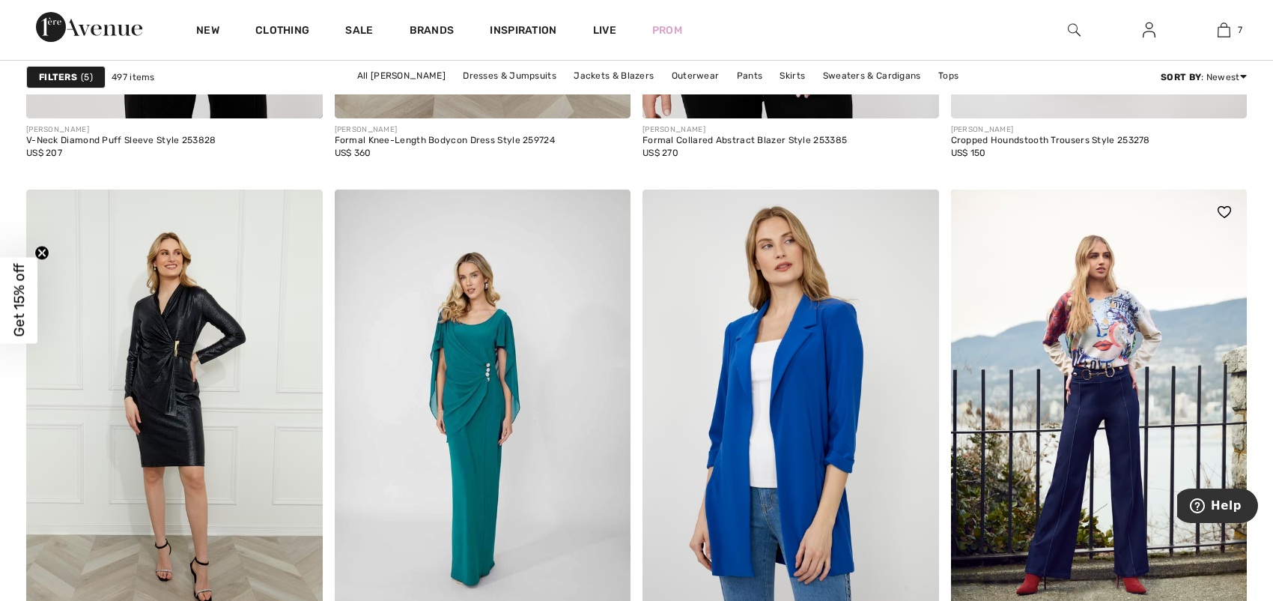
scroll to position [7488, 0]
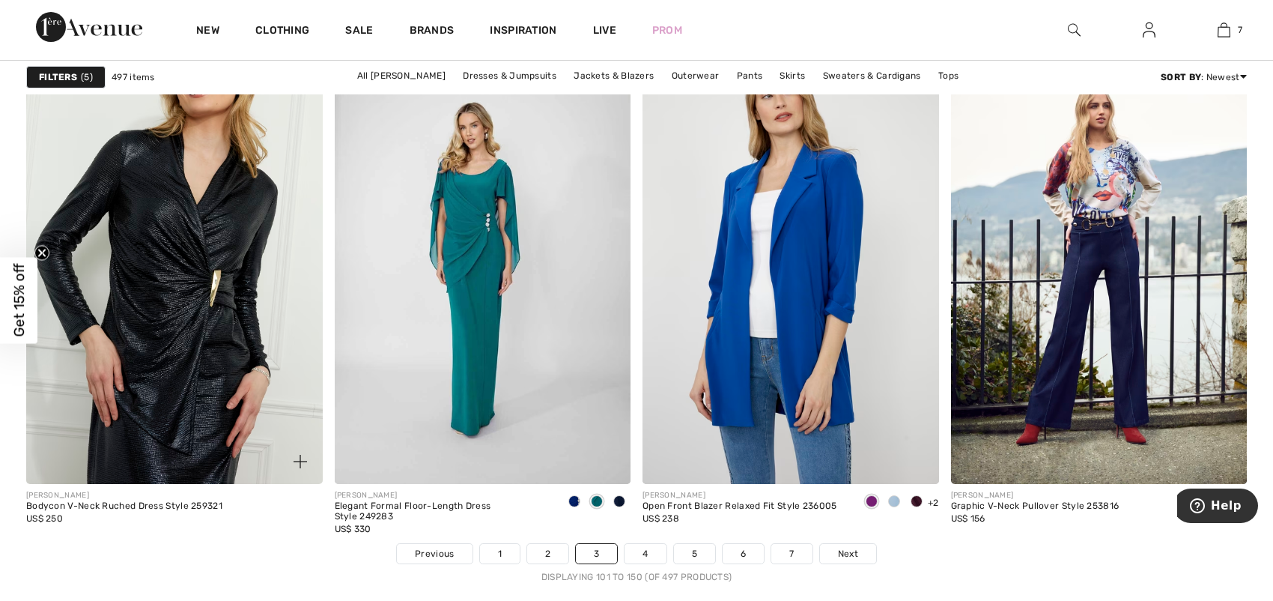
click at [159, 274] on img at bounding box center [174, 262] width 297 height 444
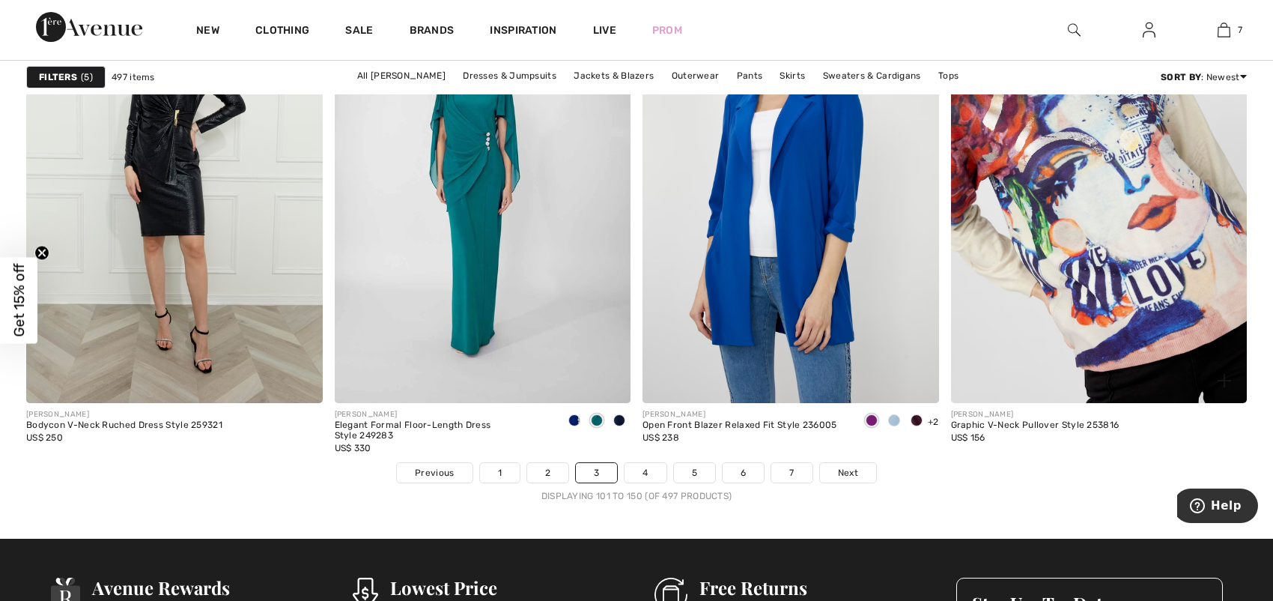
scroll to position [7788, 0]
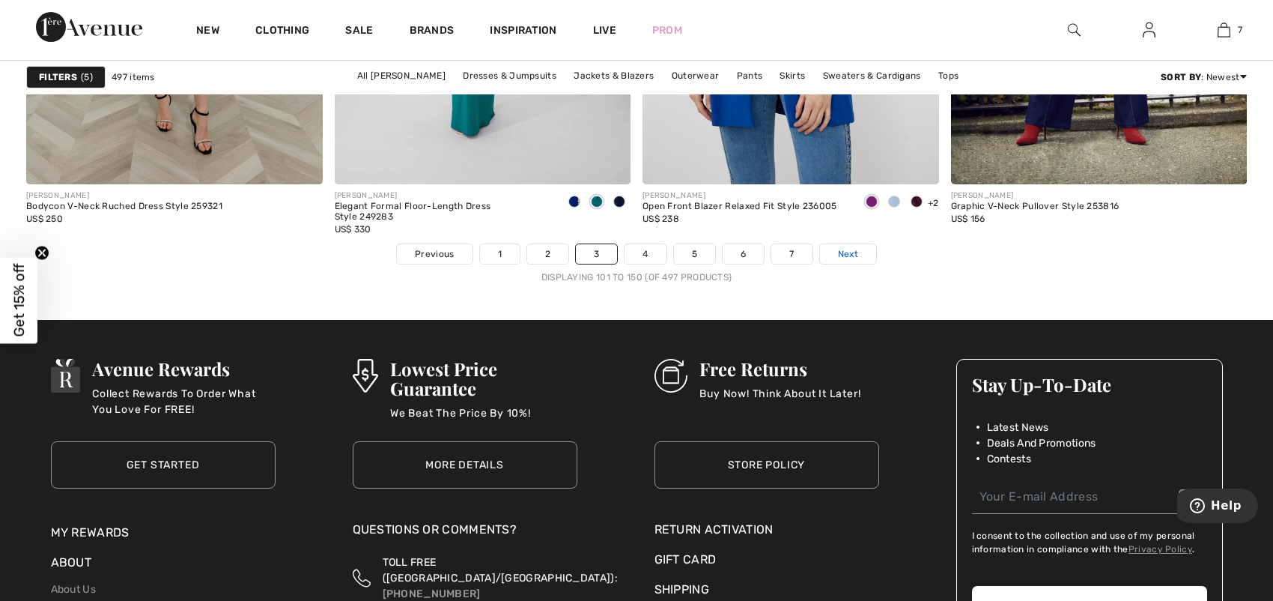
click at [850, 254] on span "Next" at bounding box center [848, 253] width 20 height 13
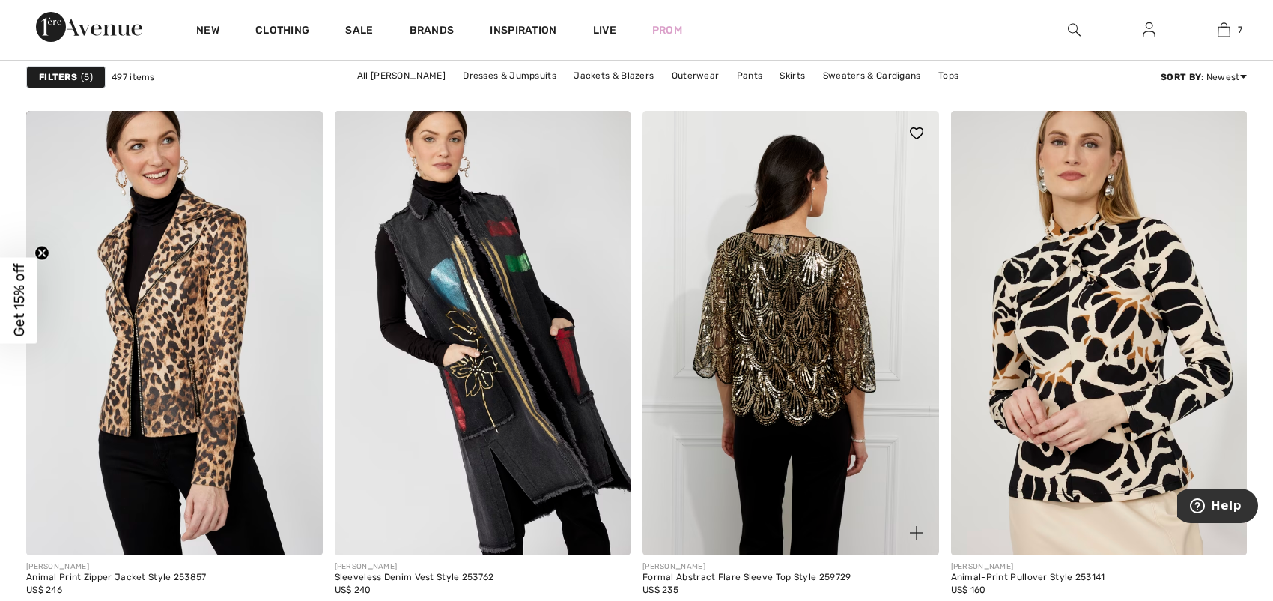
scroll to position [2321, 0]
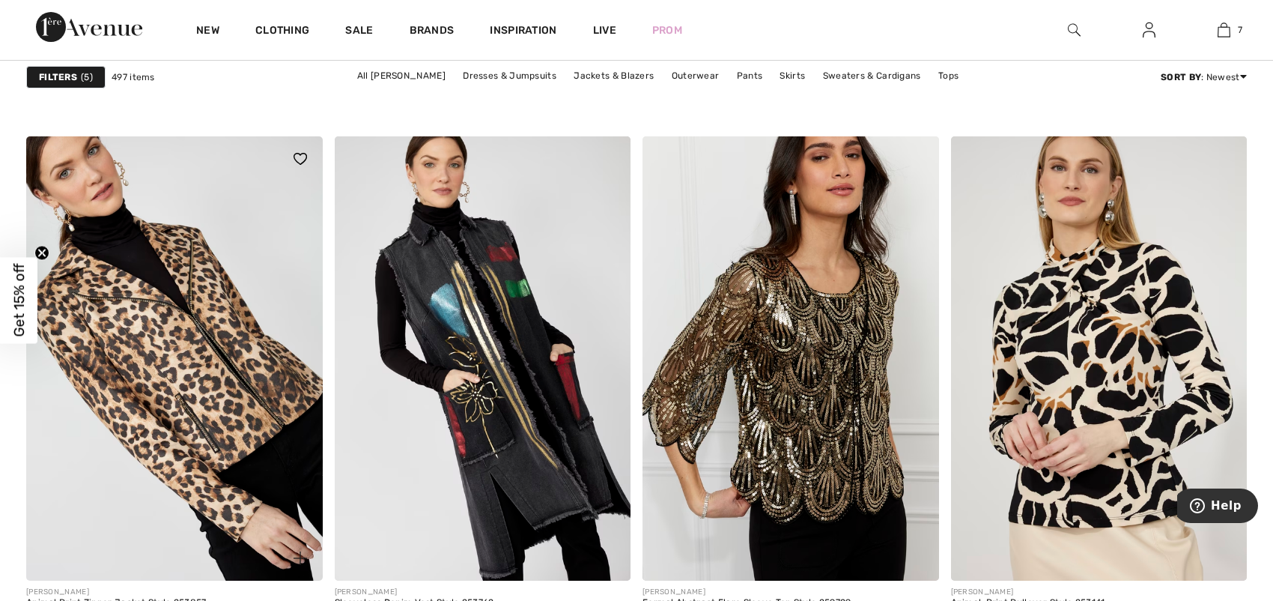
click at [187, 362] on img at bounding box center [174, 358] width 297 height 444
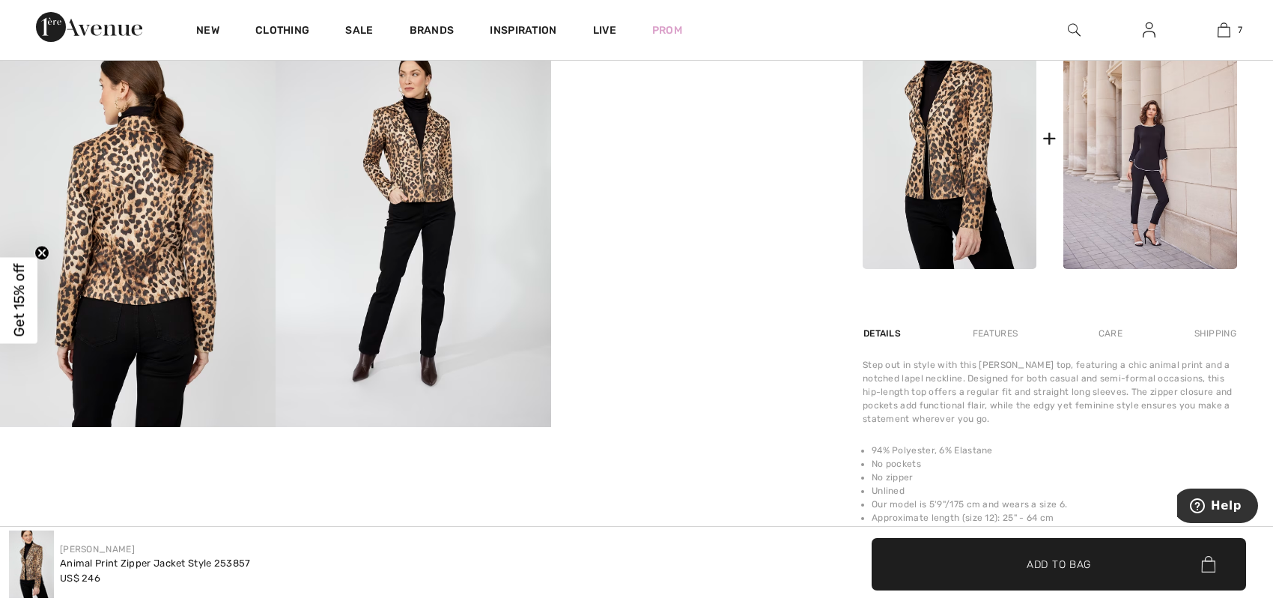
scroll to position [524, 0]
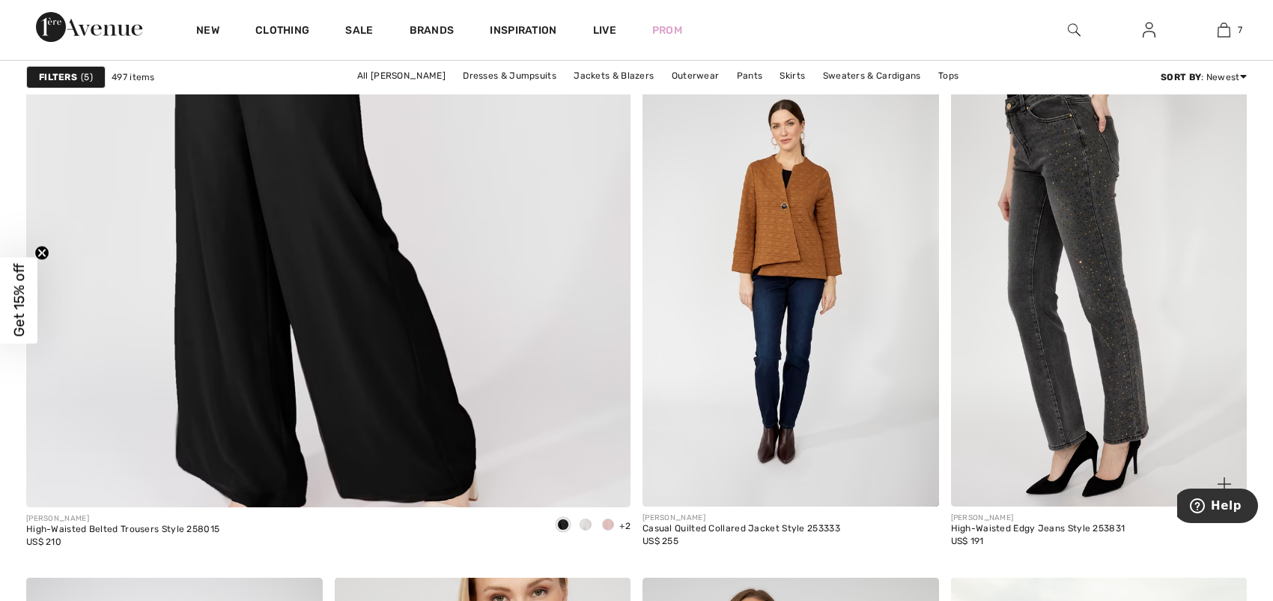
scroll to position [4718, 0]
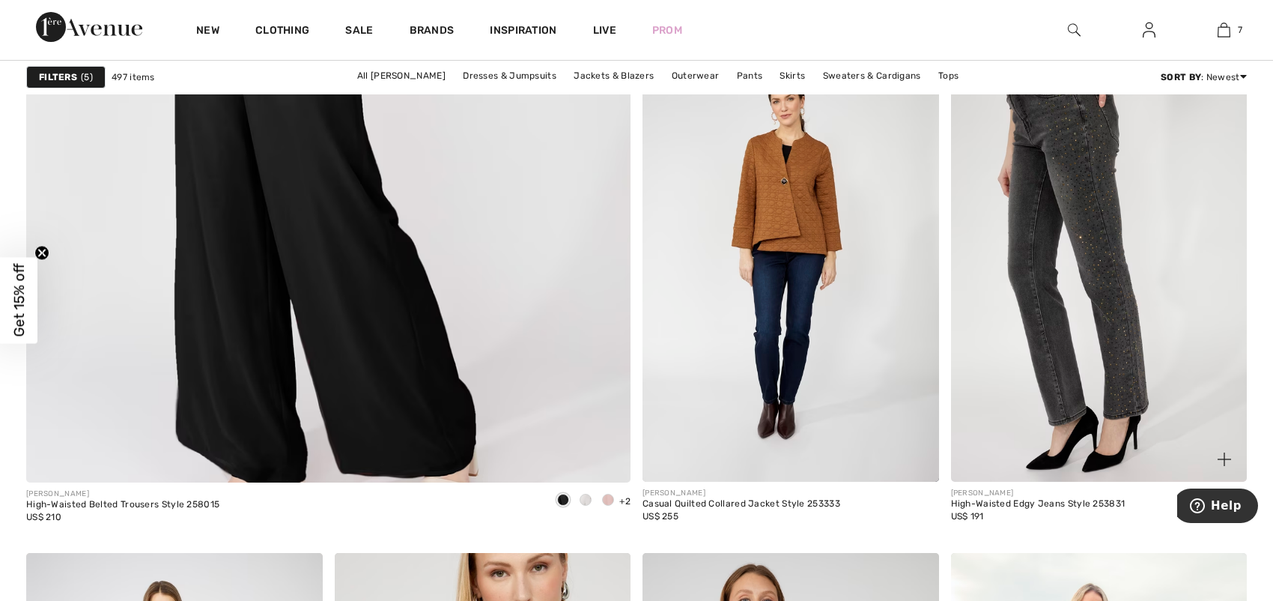
click at [1142, 367] on img at bounding box center [1099, 259] width 297 height 444
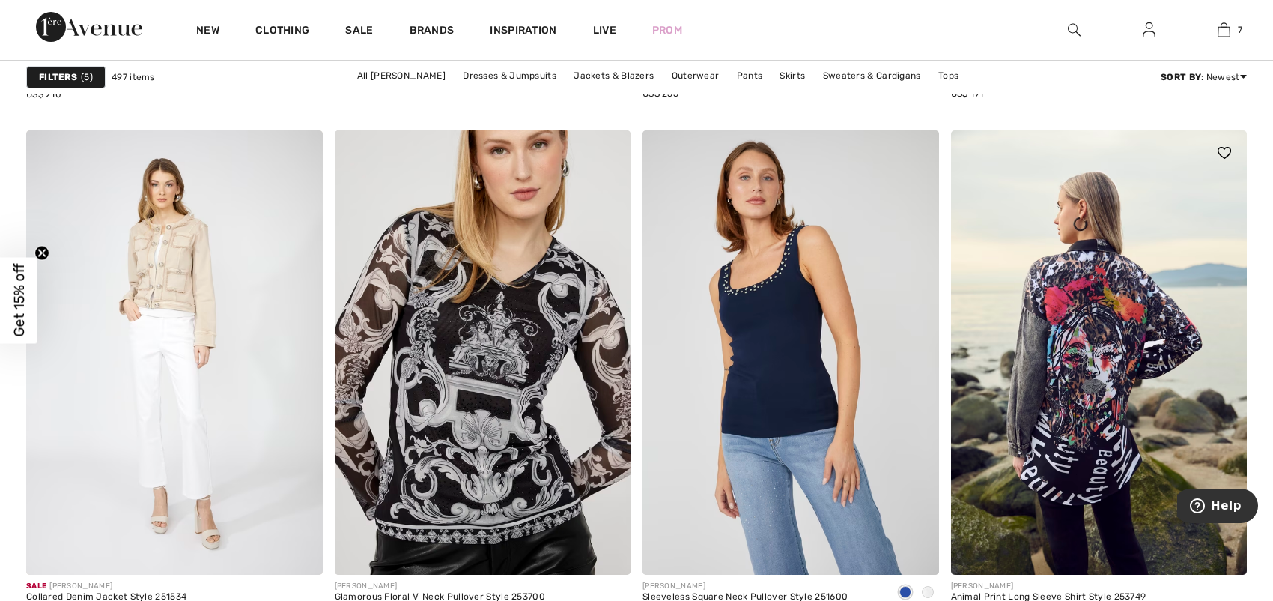
scroll to position [5167, 0]
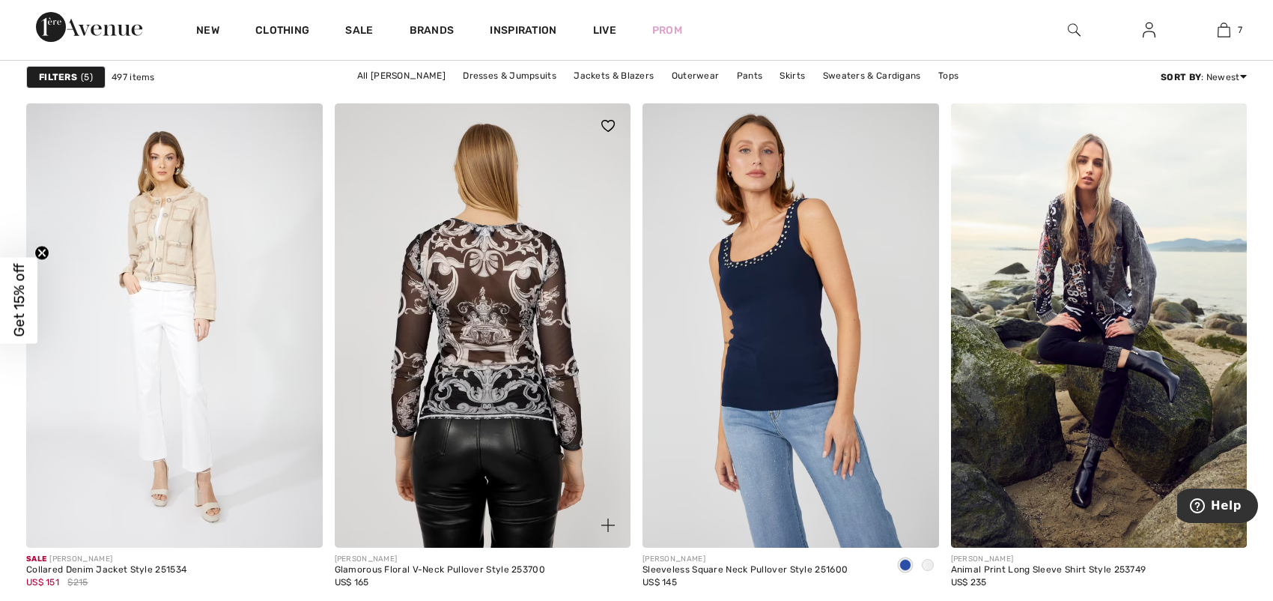
click at [484, 363] on img at bounding box center [483, 325] width 297 height 444
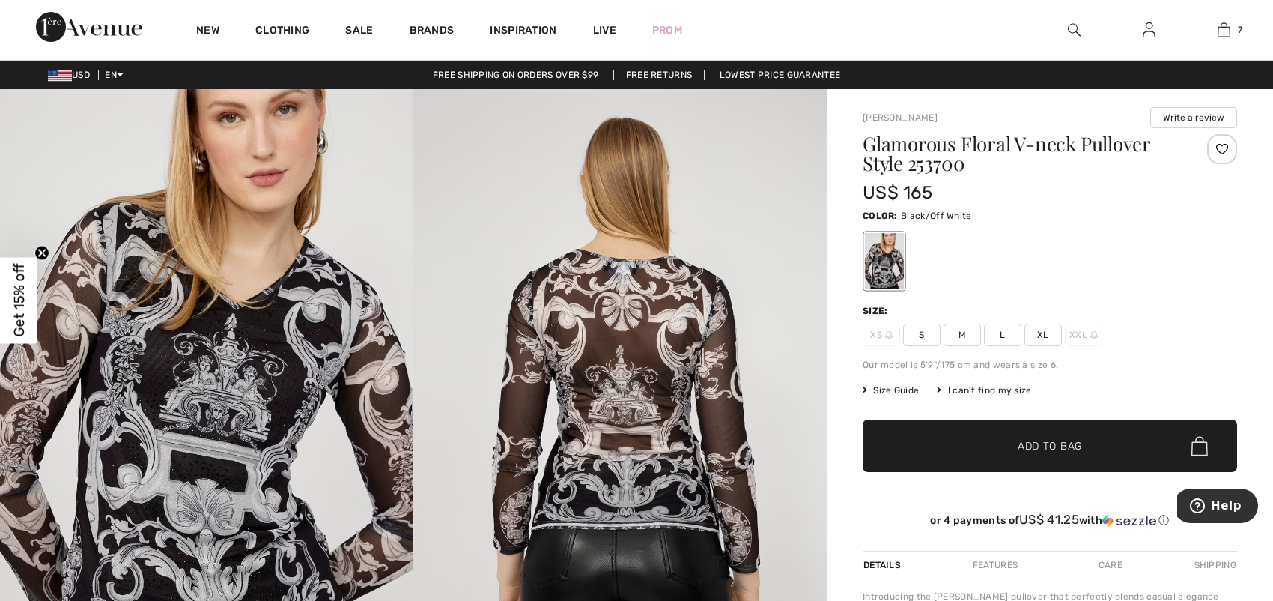
click at [1036, 334] on span "XL" at bounding box center [1042, 334] width 37 height 22
click at [1036, 441] on span "Add to Bag" at bounding box center [1050, 446] width 64 height 16
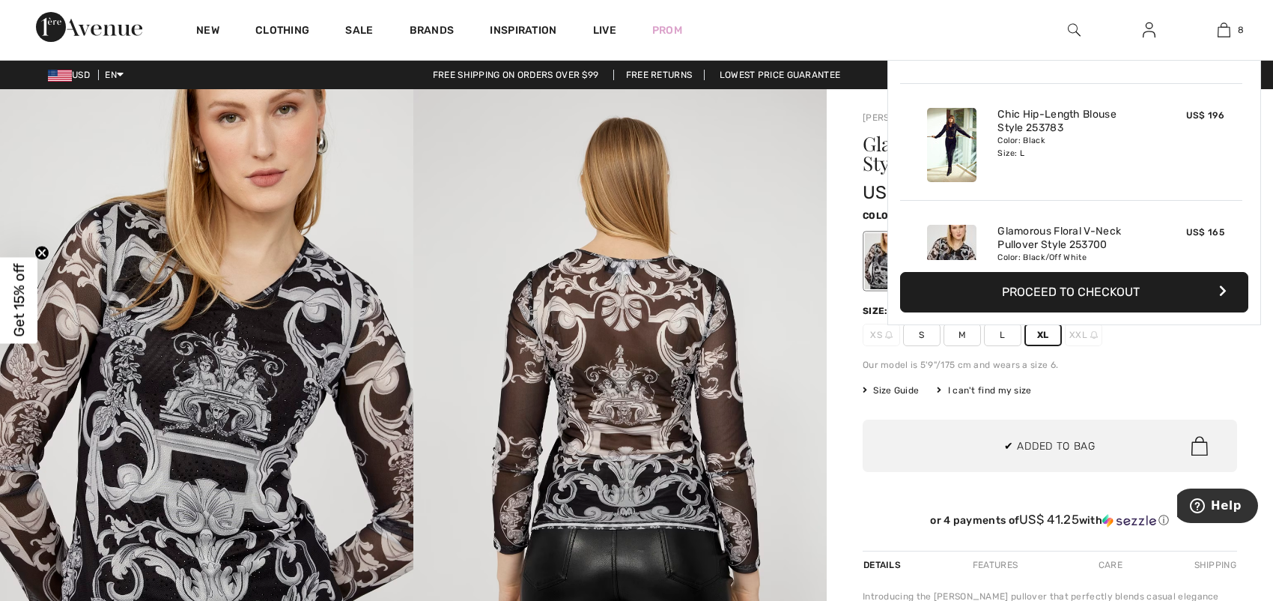
scroll to position [746, 0]
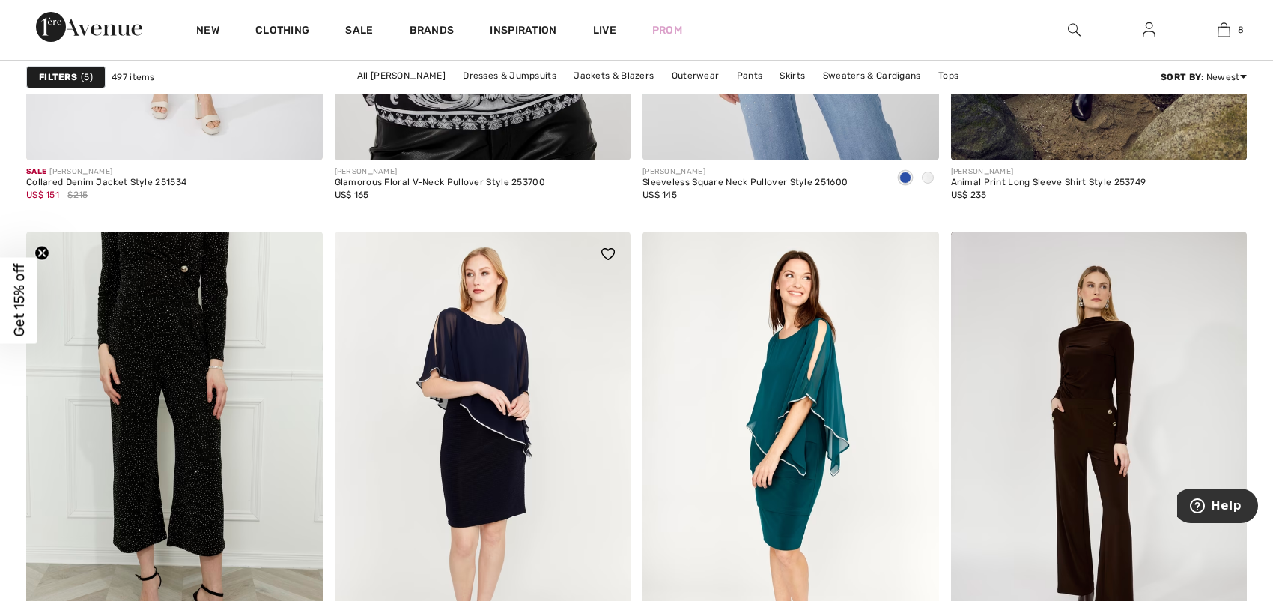
scroll to position [5616, 0]
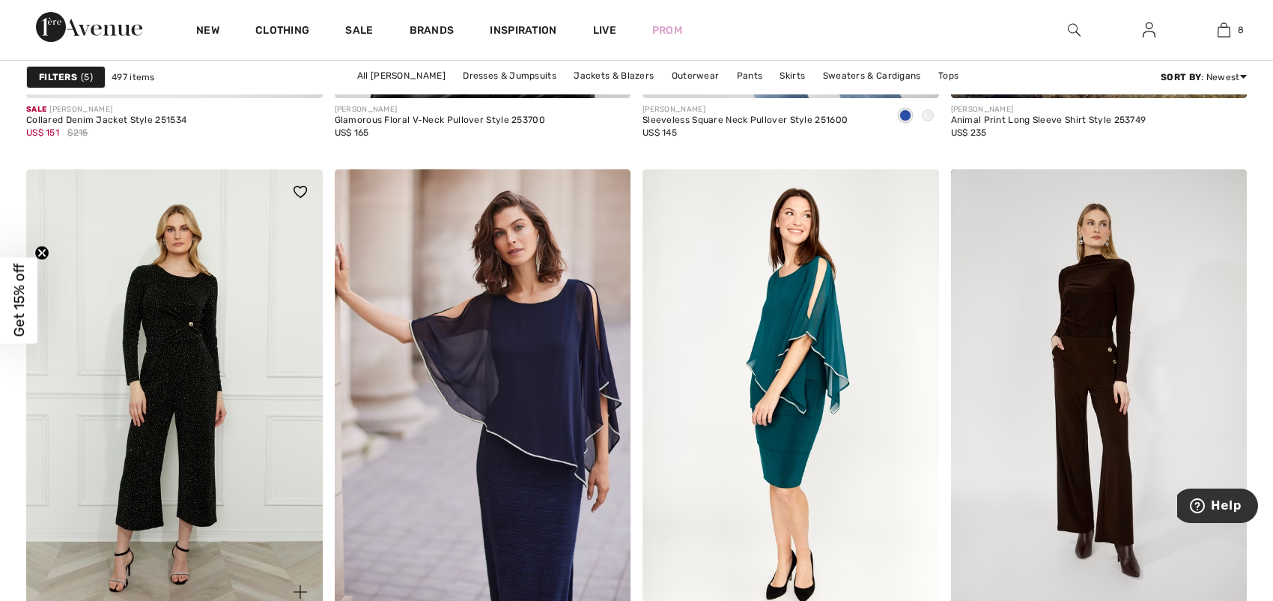
click at [206, 423] on img at bounding box center [174, 391] width 297 height 444
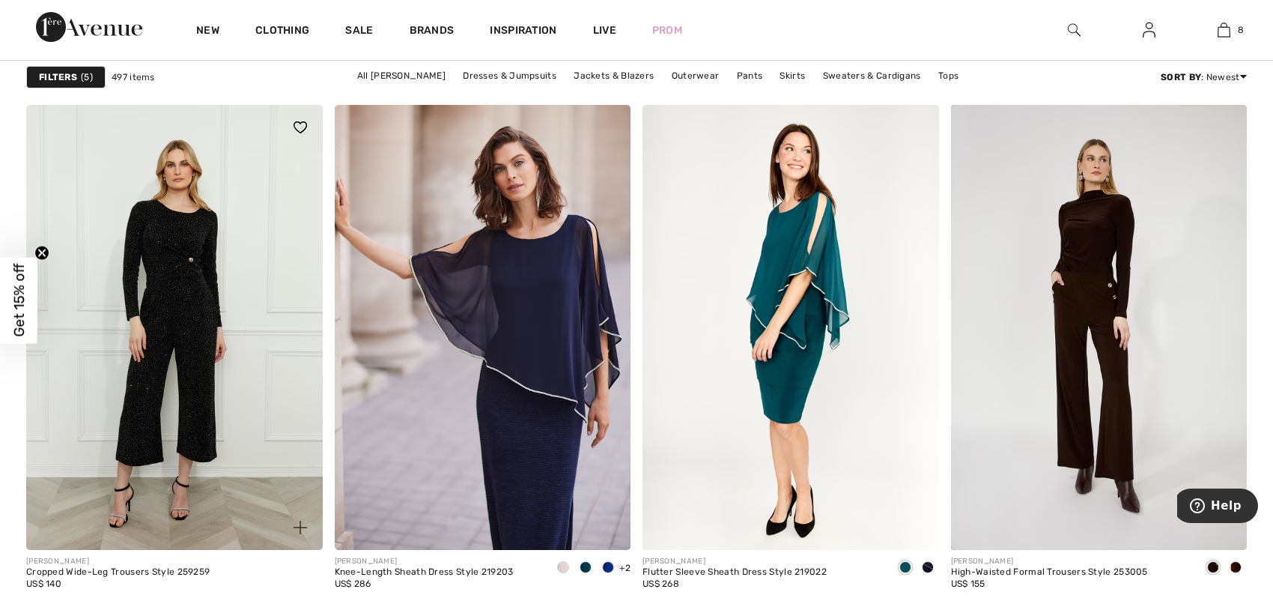
scroll to position [5766, 0]
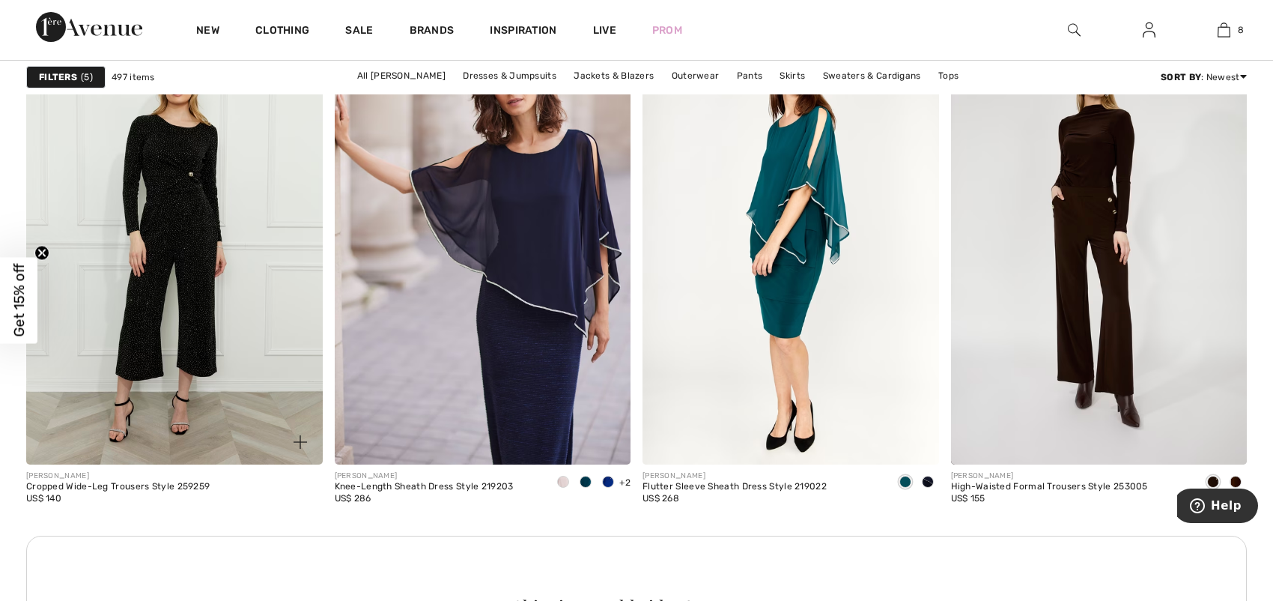
click at [200, 352] on img at bounding box center [174, 241] width 297 height 444
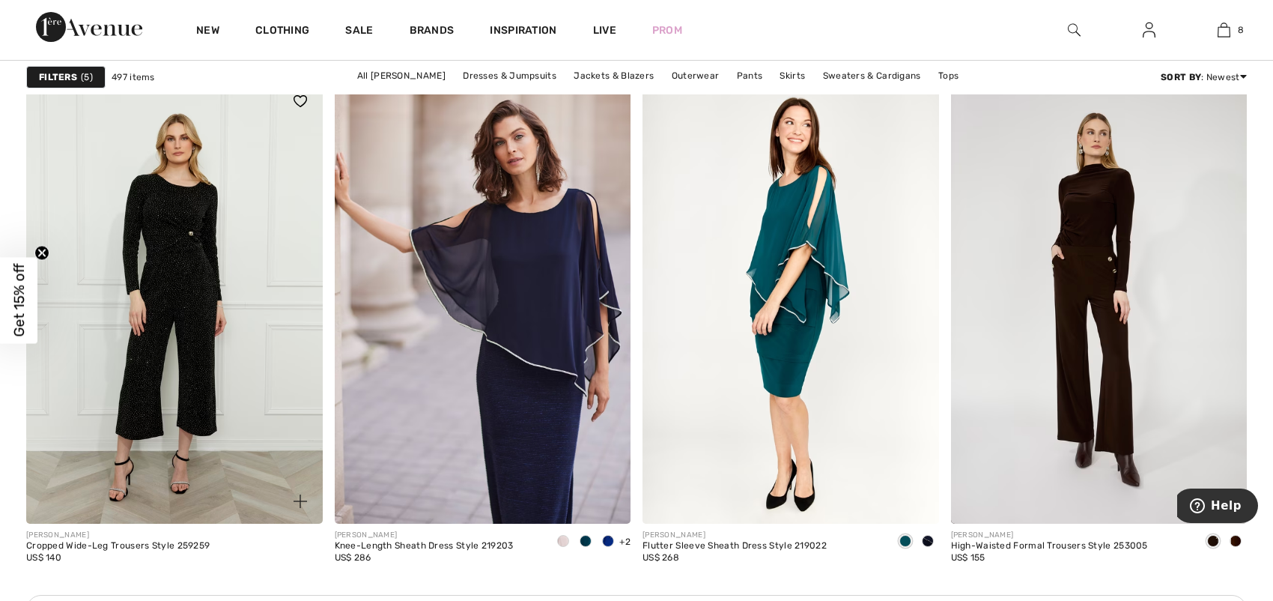
scroll to position [5691, 0]
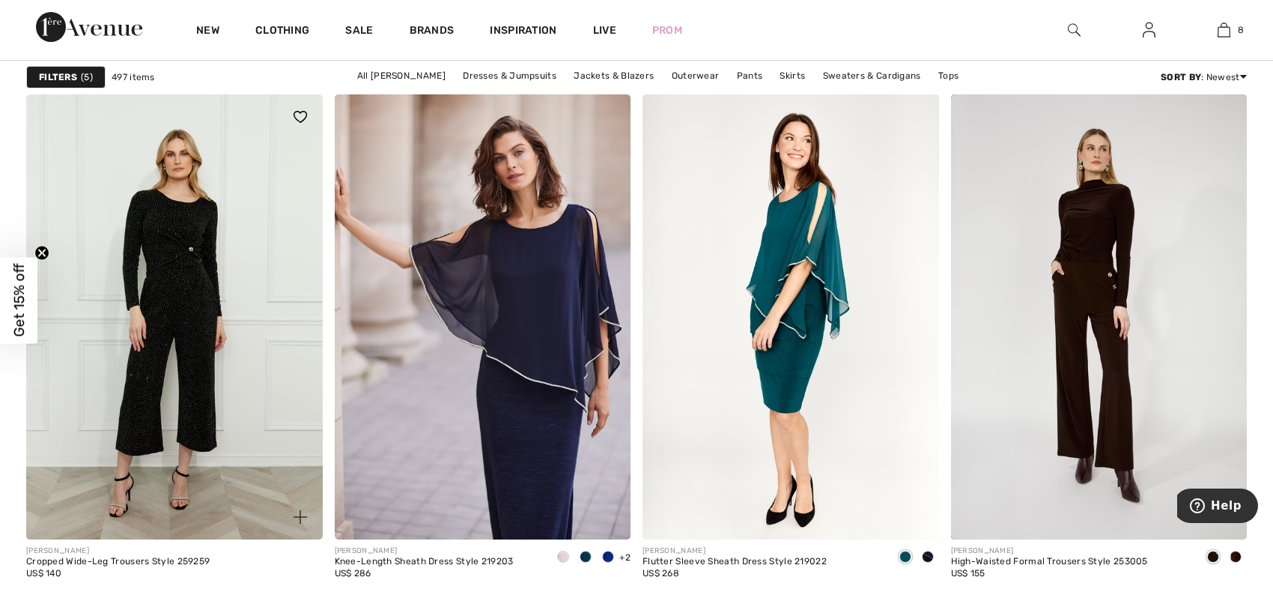
click at [137, 362] on img at bounding box center [174, 316] width 297 height 444
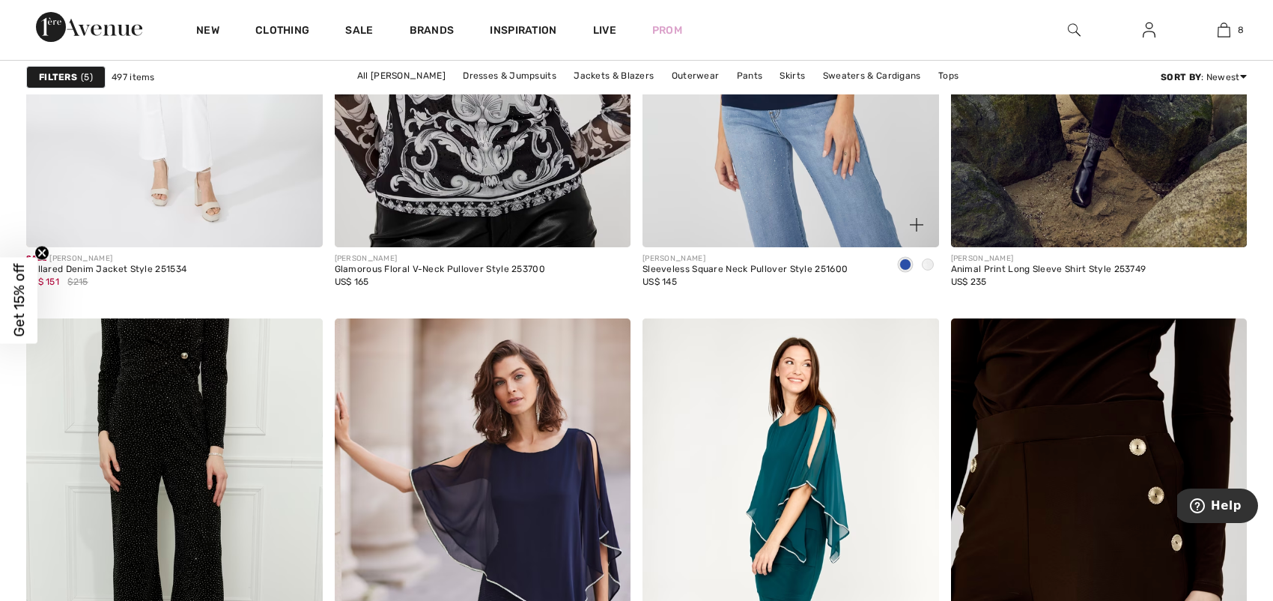
scroll to position [5466, 0]
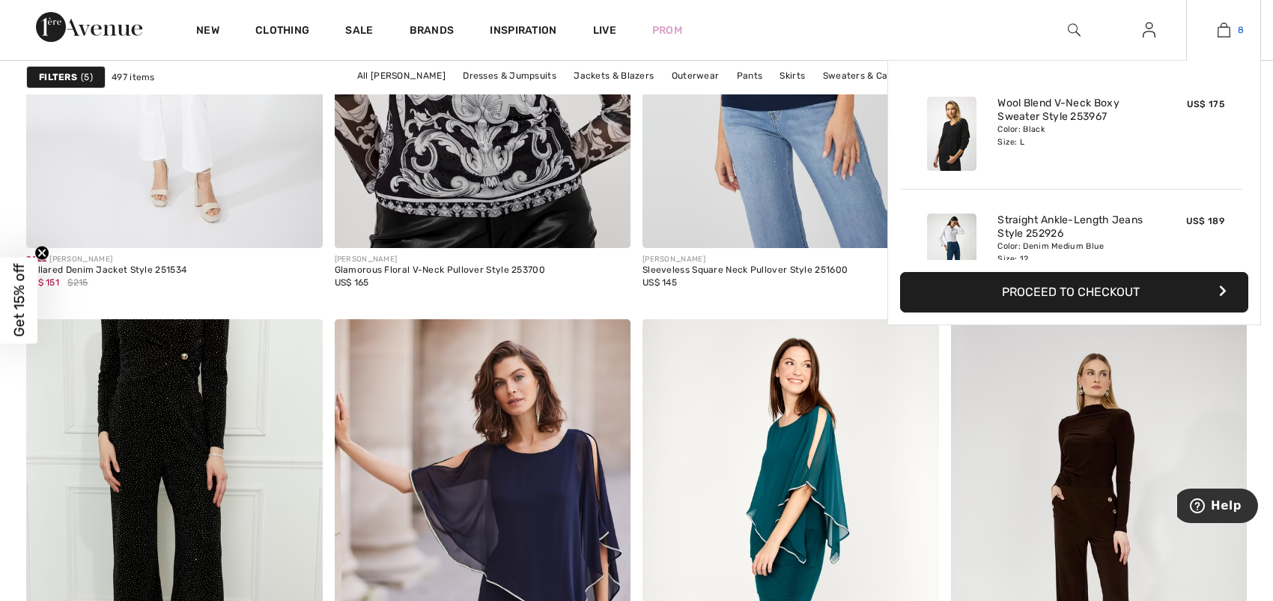
click at [1227, 26] on img at bounding box center [1224, 30] width 13 height 18
click at [1048, 295] on button "Proceed to Checkout" at bounding box center [1074, 292] width 348 height 40
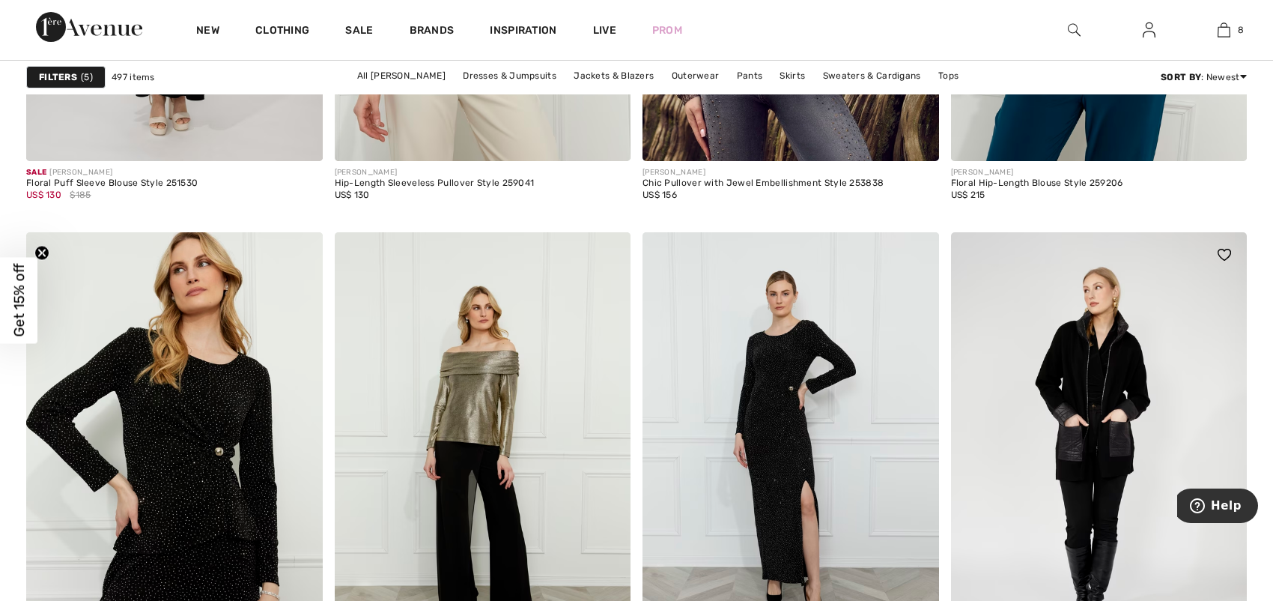
scroll to position [6964, 0]
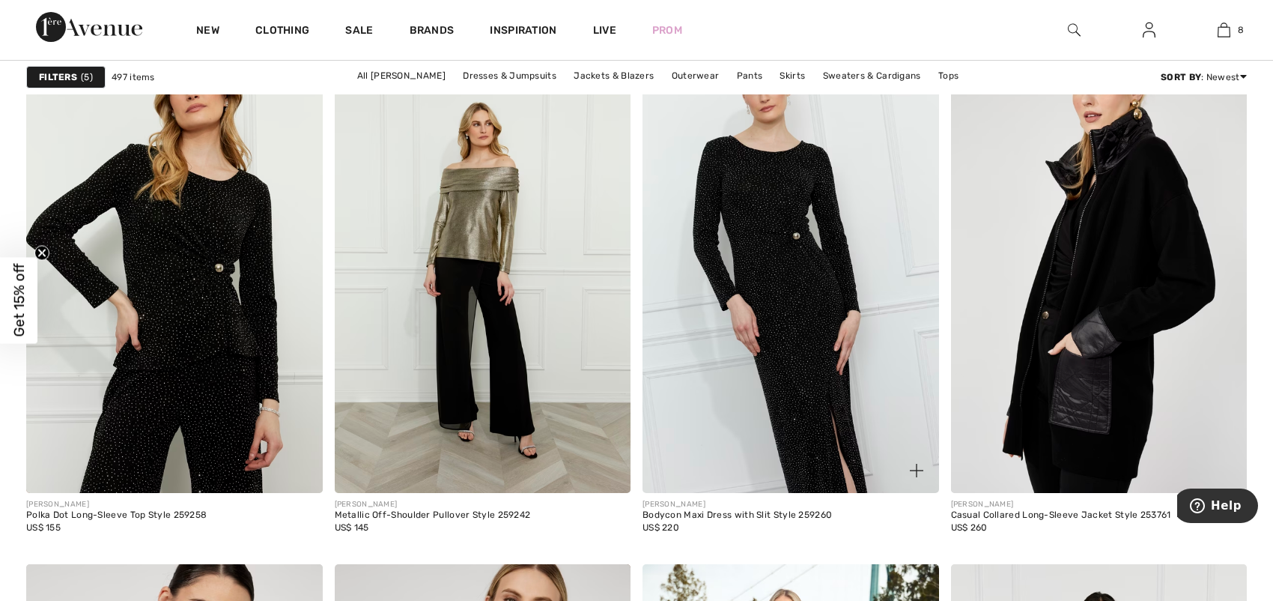
click at [807, 329] on img at bounding box center [790, 271] width 297 height 444
